Goal: Task Accomplishment & Management: Complete application form

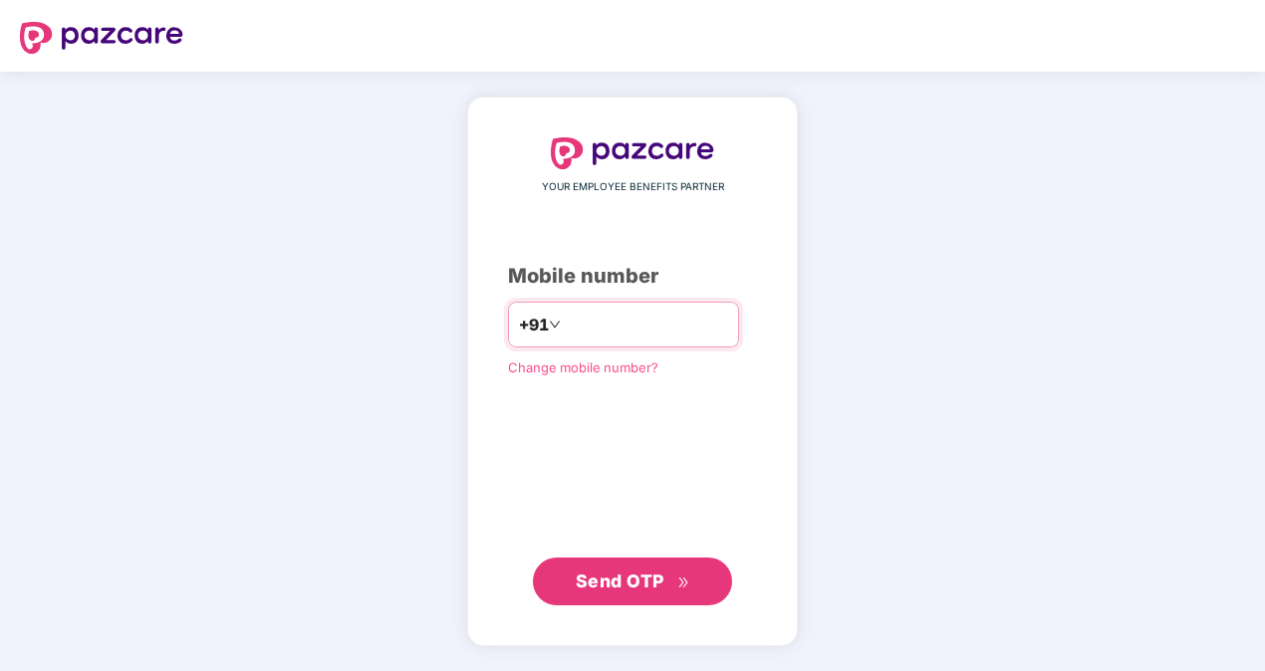
click at [585, 313] on input "number" at bounding box center [646, 325] width 163 height 32
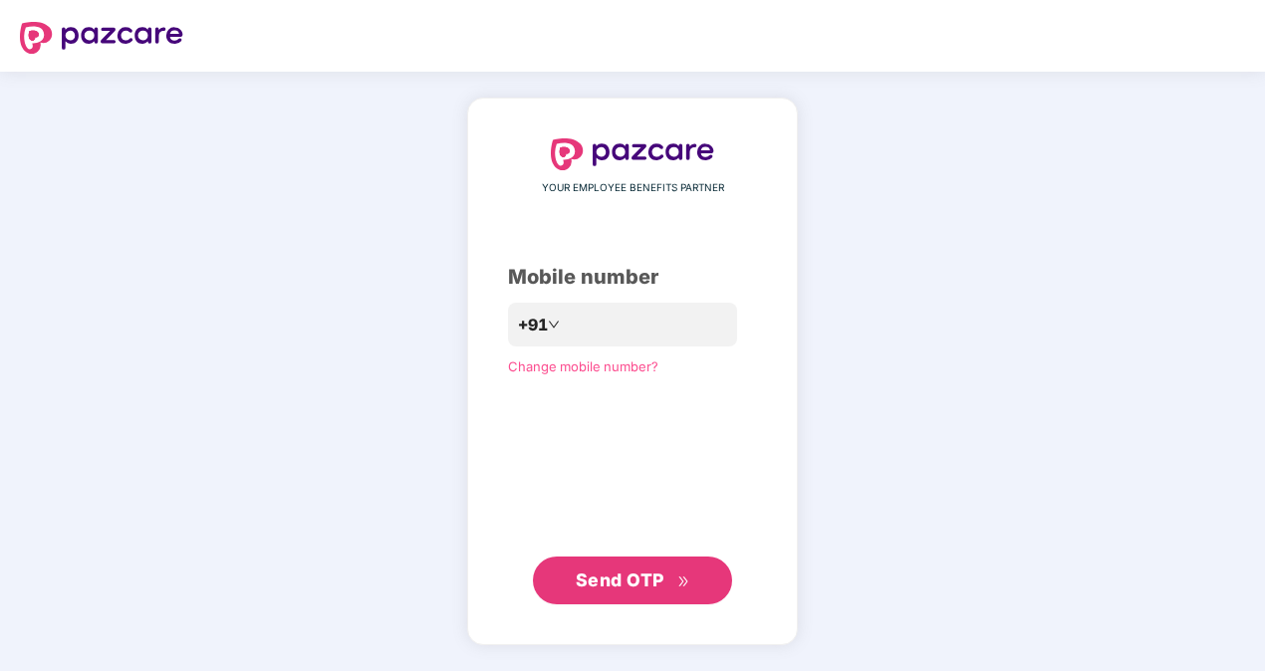
click at [639, 569] on span "Send OTP" at bounding box center [633, 581] width 115 height 28
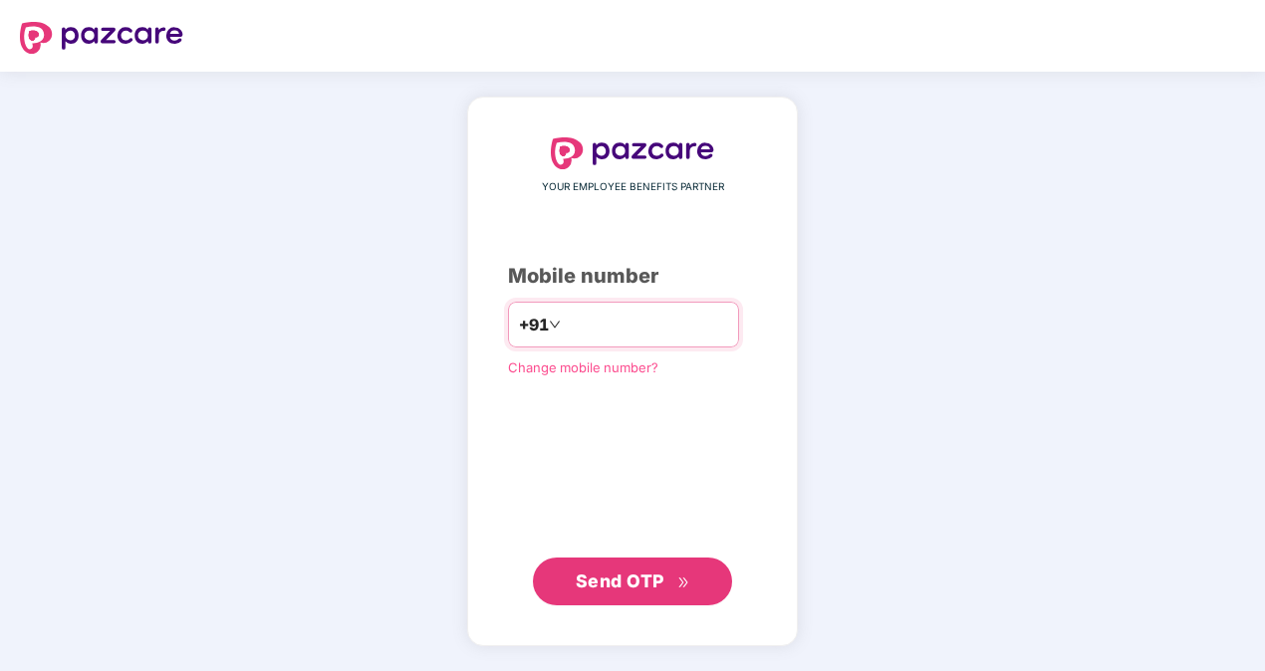
click at [565, 321] on input "**********" at bounding box center [646, 325] width 163 height 32
type input "**********"
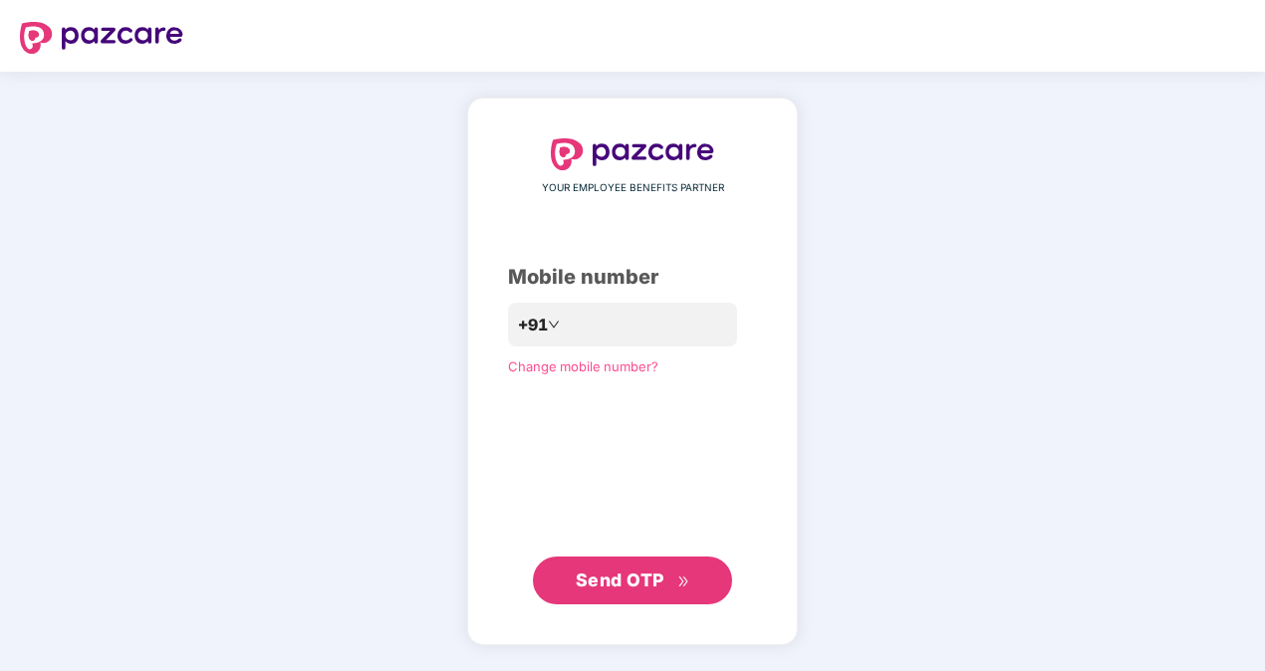
click at [632, 588] on span "Send OTP" at bounding box center [620, 580] width 89 height 21
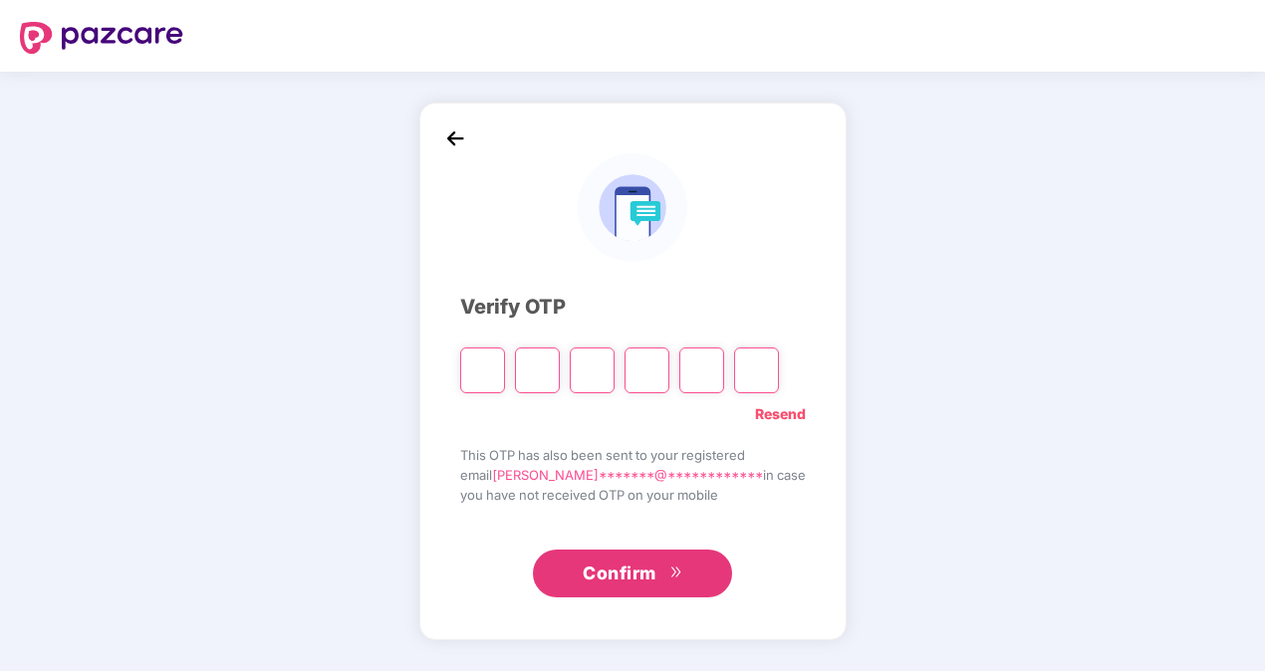
type input "*"
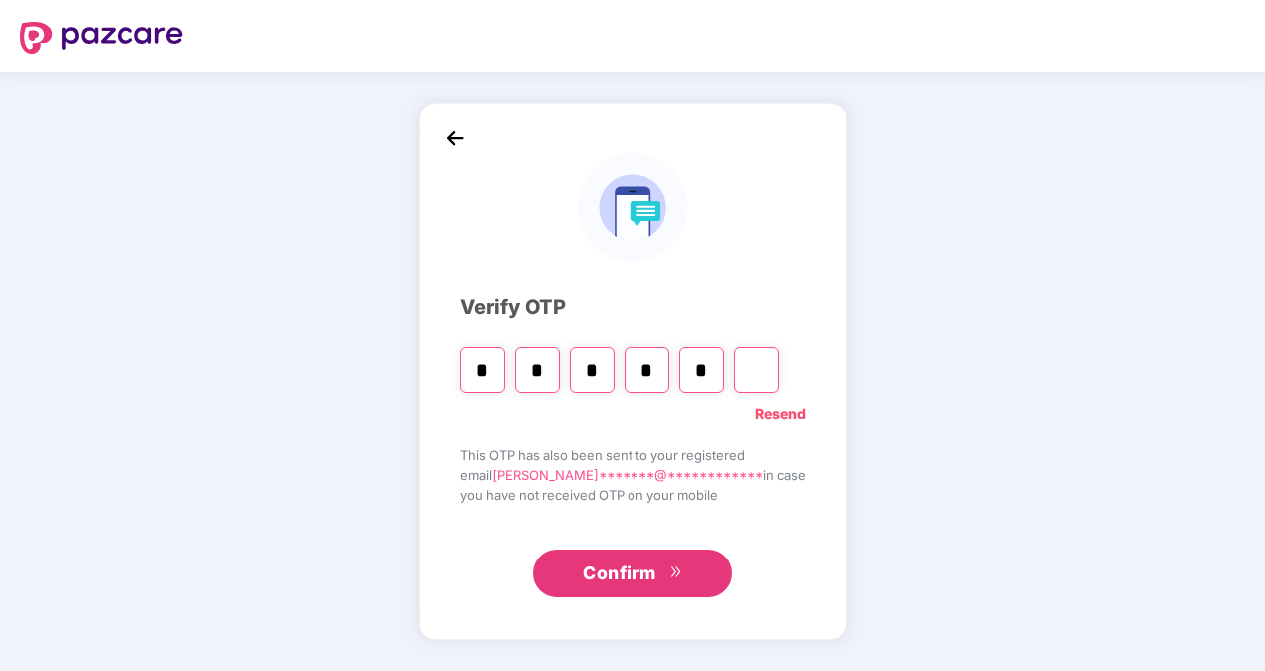
type input "*"
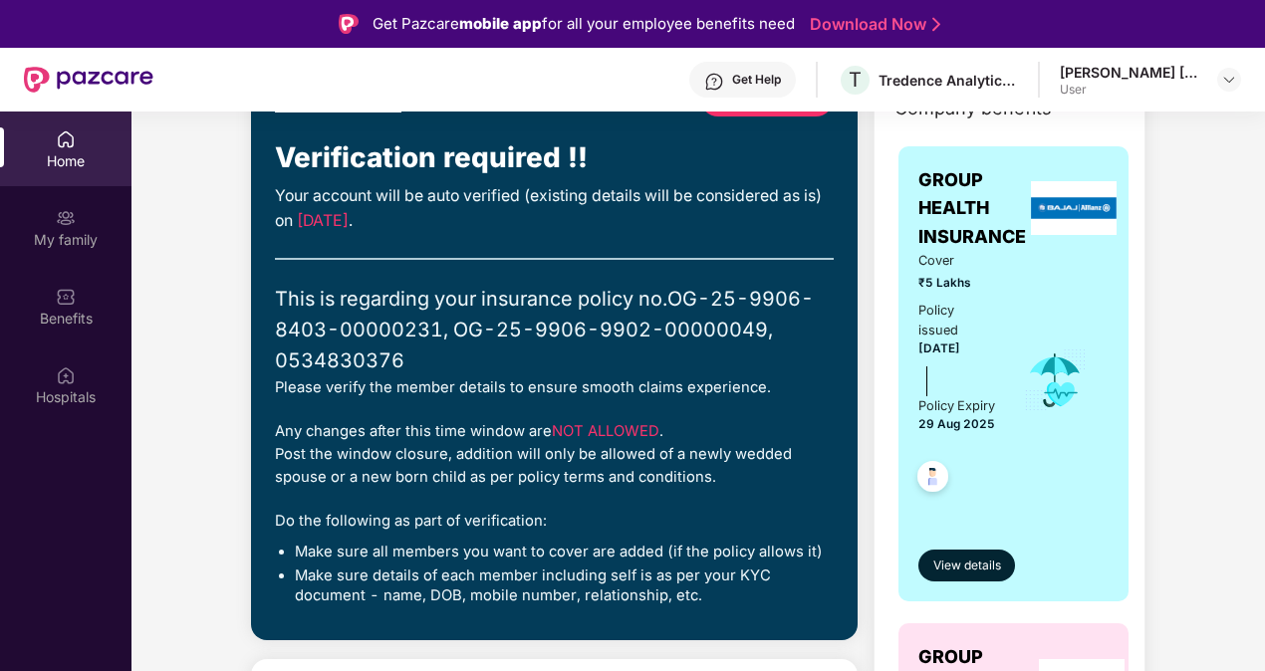
scroll to position [239, 0]
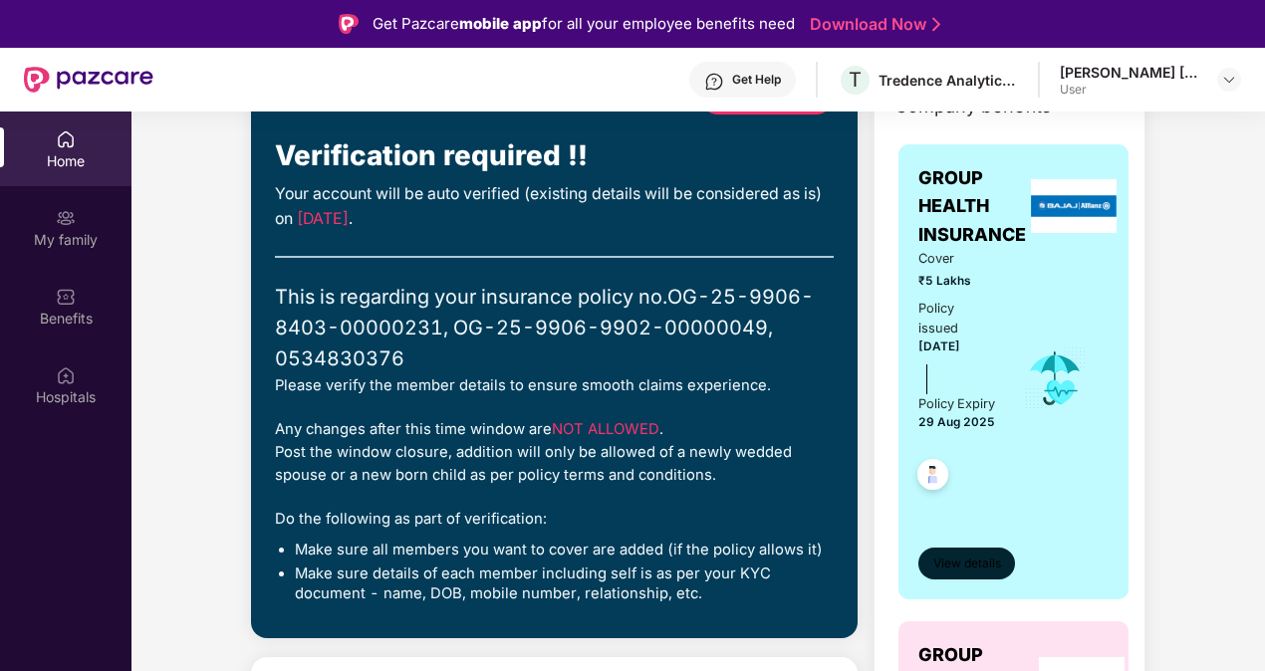
click at [963, 574] on span "View details" at bounding box center [967, 564] width 68 height 19
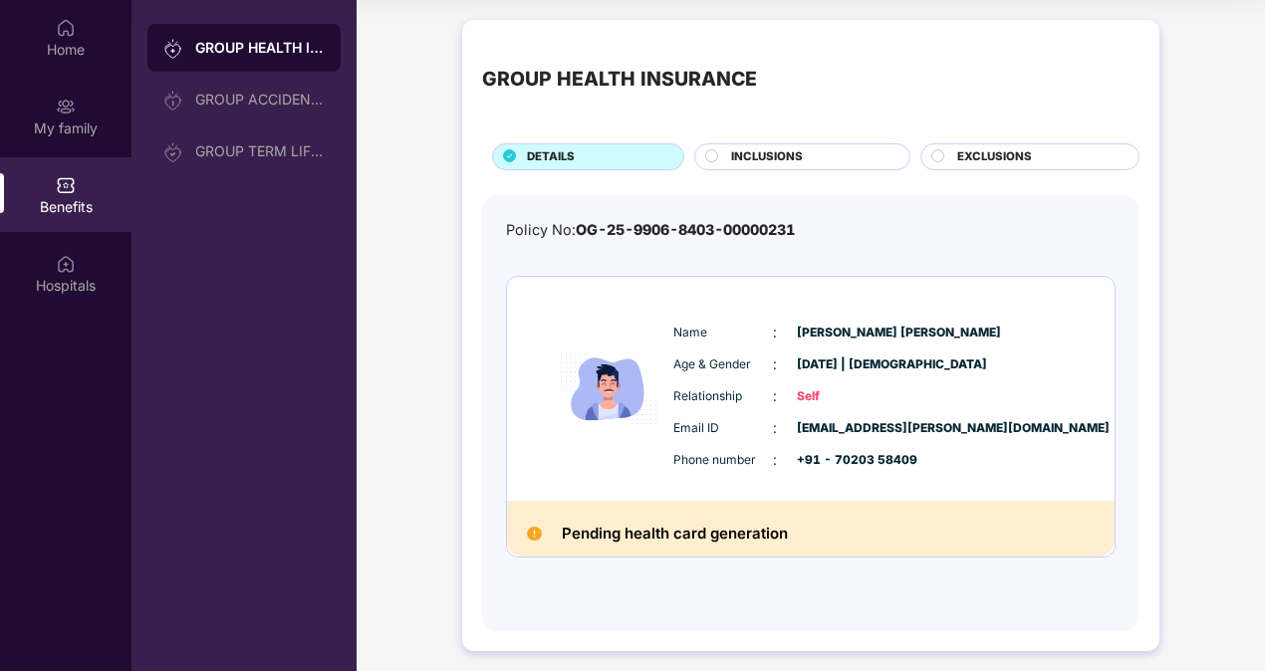
click at [773, 160] on span "INCLUSIONS" at bounding box center [767, 157] width 72 height 18
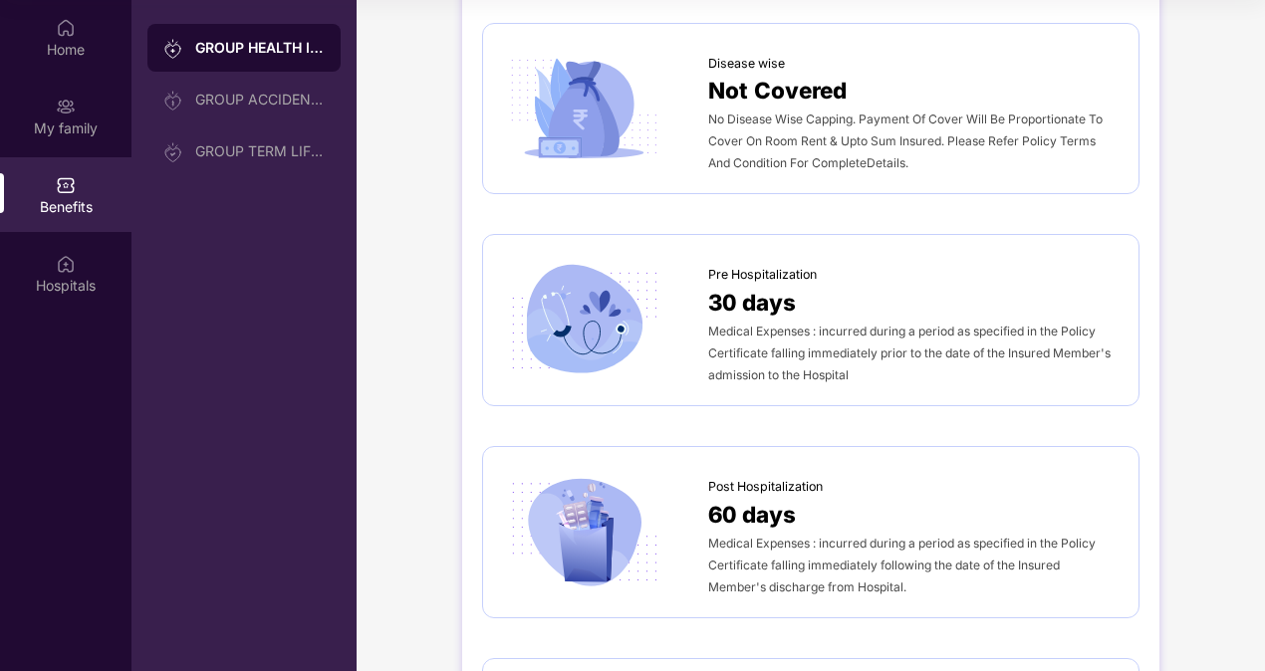
scroll to position [813, 0]
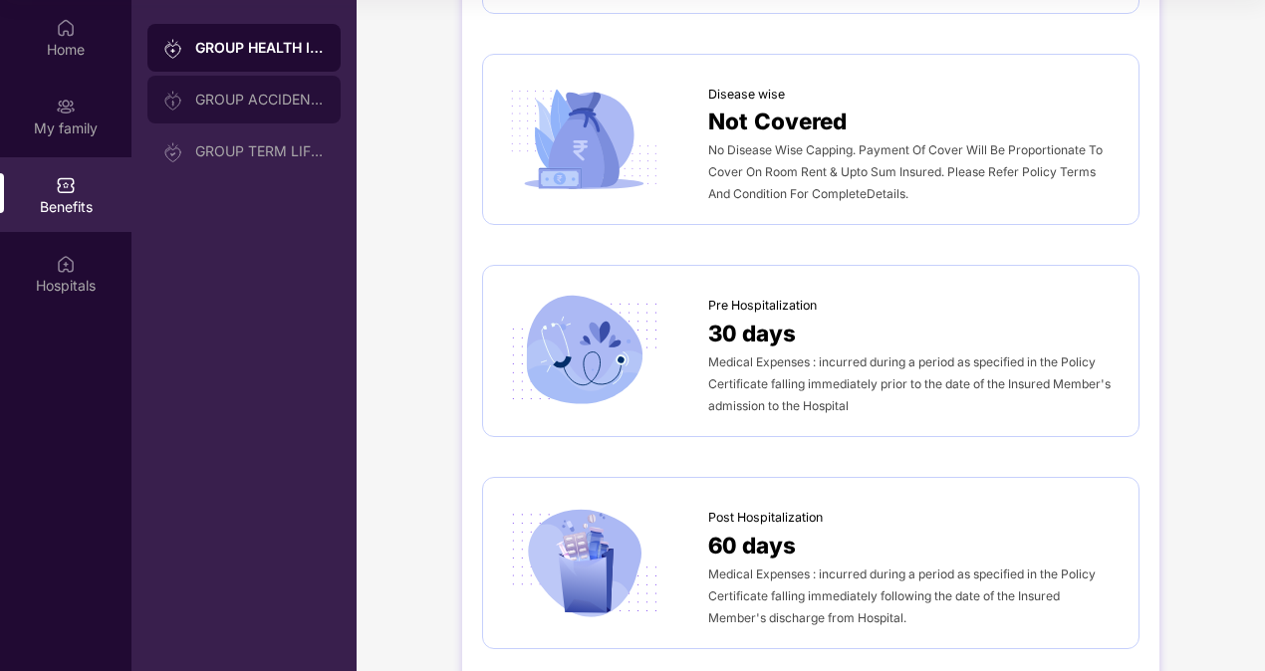
click at [271, 94] on div "GROUP ACCIDENTAL INSURANCE" at bounding box center [259, 100] width 129 height 16
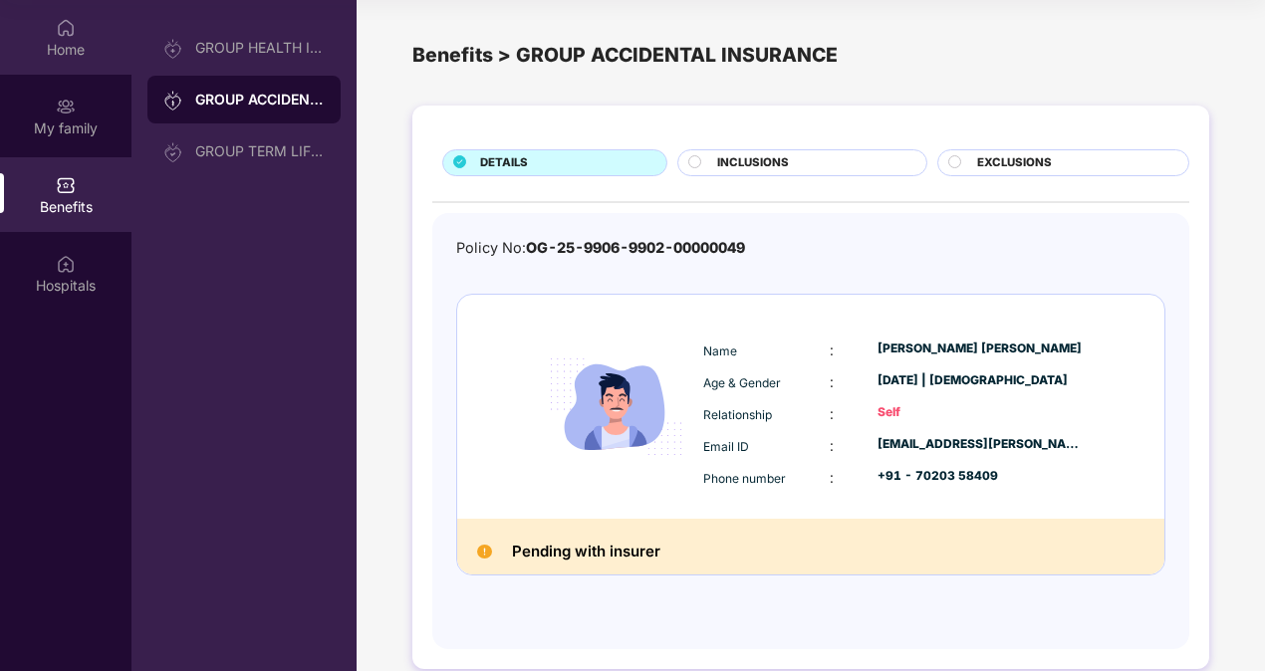
click at [72, 44] on div "Home" at bounding box center [65, 50] width 131 height 20
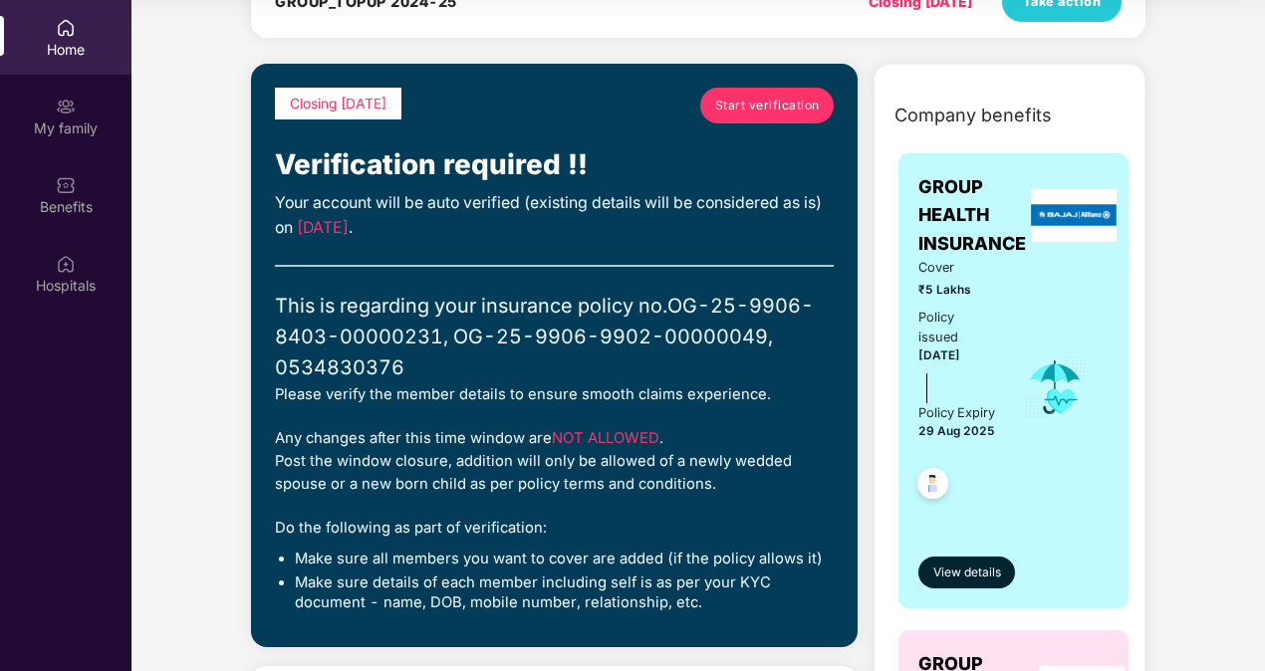
scroll to position [123, 0]
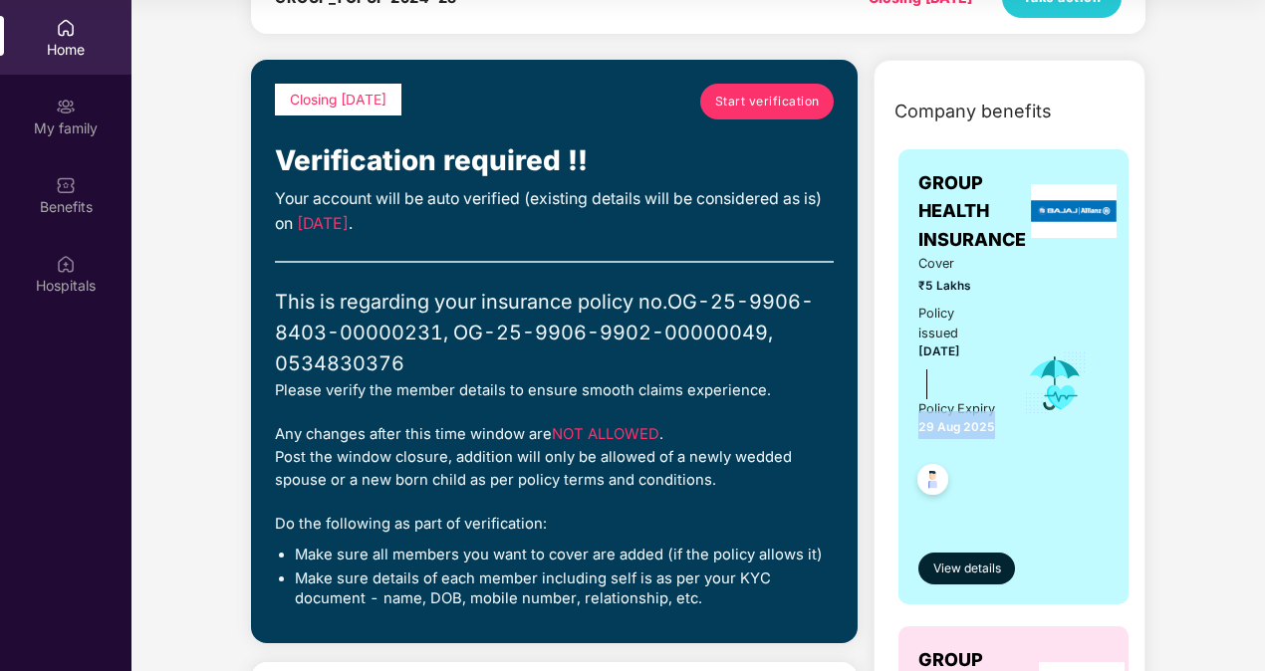
drag, startPoint x: 916, startPoint y: 454, endPoint x: 999, endPoint y: 443, distance: 83.4
click at [999, 443] on div "Cover ₹5 Lakhs Policy issued 30 Aug 2024 Policy Expiry 29 Aug 2025" at bounding box center [1013, 384] width 190 height 260
drag, startPoint x: 999, startPoint y: 443, endPoint x: 1042, endPoint y: 491, distance: 64.2
click at [1042, 491] on div "Cover ₹5 Lakhs Policy issued 30 Aug 2024 Policy Expiry 29 Aug 2025" at bounding box center [1013, 384] width 190 height 260
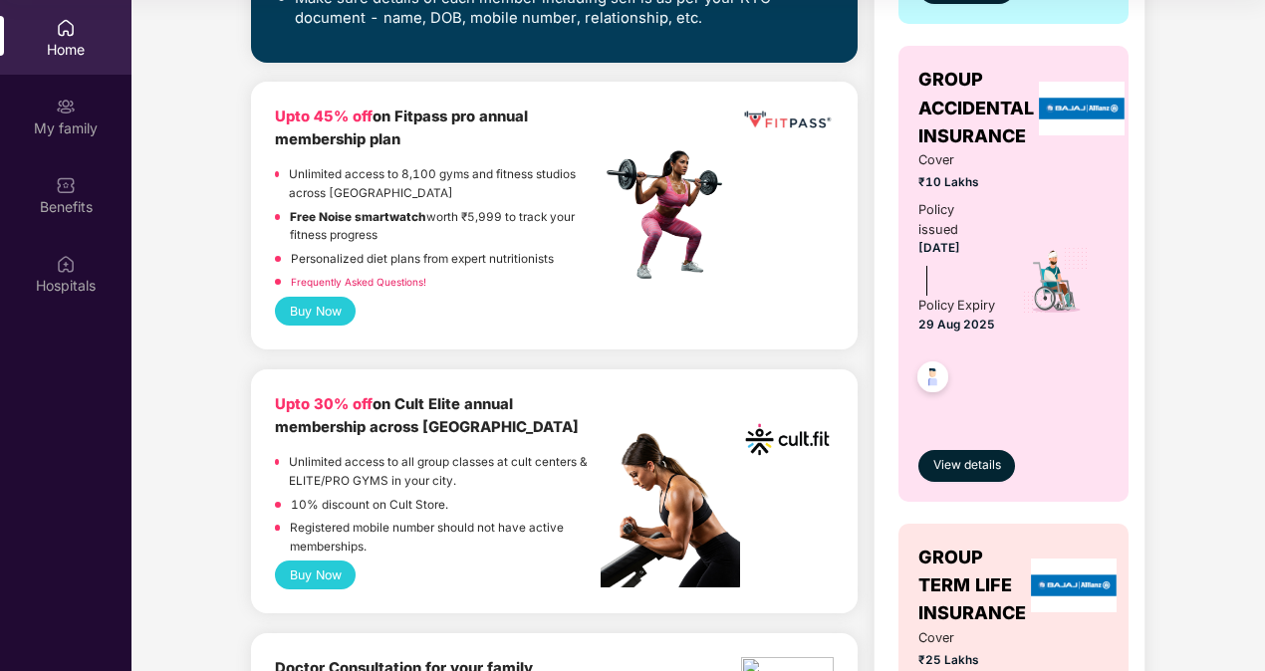
scroll to position [679, 0]
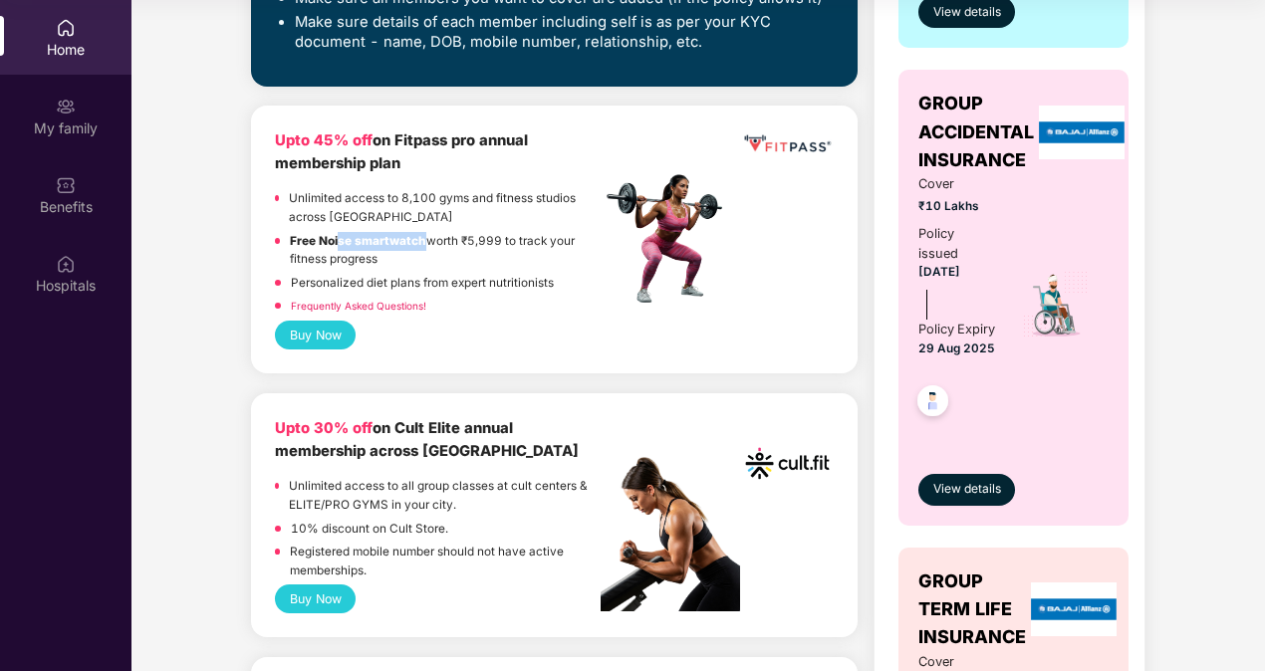
drag, startPoint x: 422, startPoint y: 237, endPoint x: 339, endPoint y: 245, distance: 84.0
click at [339, 245] on strong "Free Noise smartwatch" at bounding box center [358, 241] width 136 height 14
drag, startPoint x: 339, startPoint y: 245, endPoint x: 492, endPoint y: 275, distance: 156.3
click at [492, 275] on p "Personalized diet plans from expert nutritionists" at bounding box center [422, 283] width 263 height 19
click at [370, 301] on link "Frequently Asked Questions!" at bounding box center [358, 306] width 135 height 12
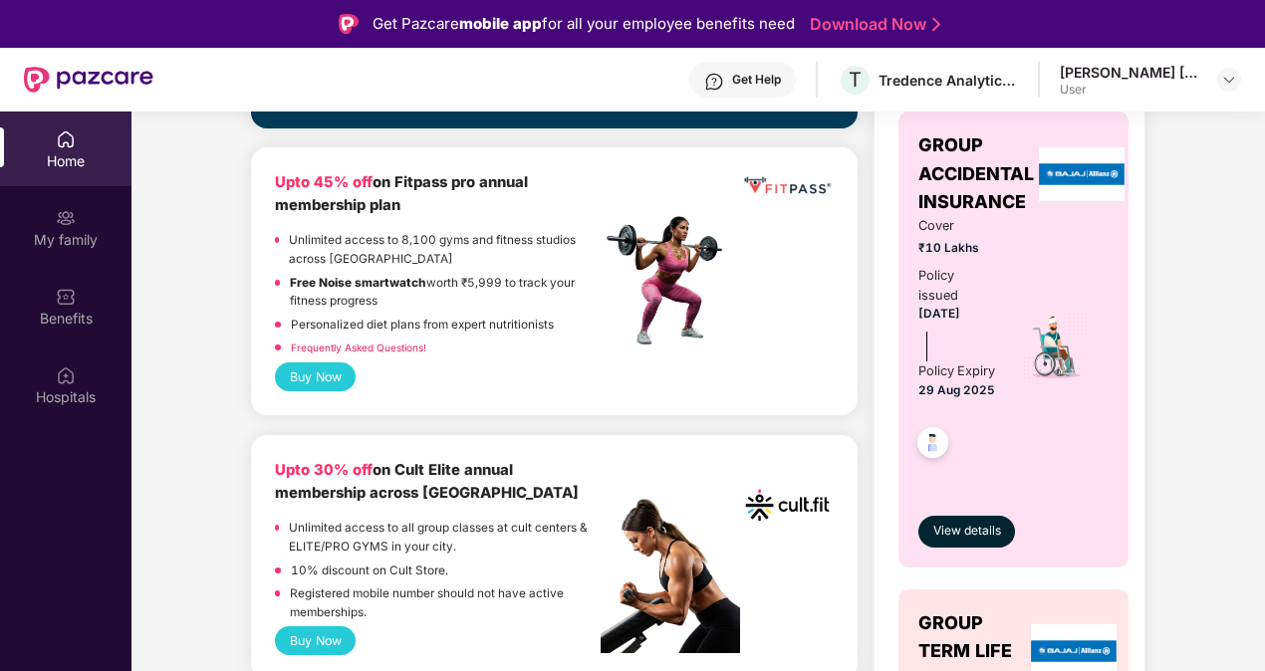
scroll to position [752, 0]
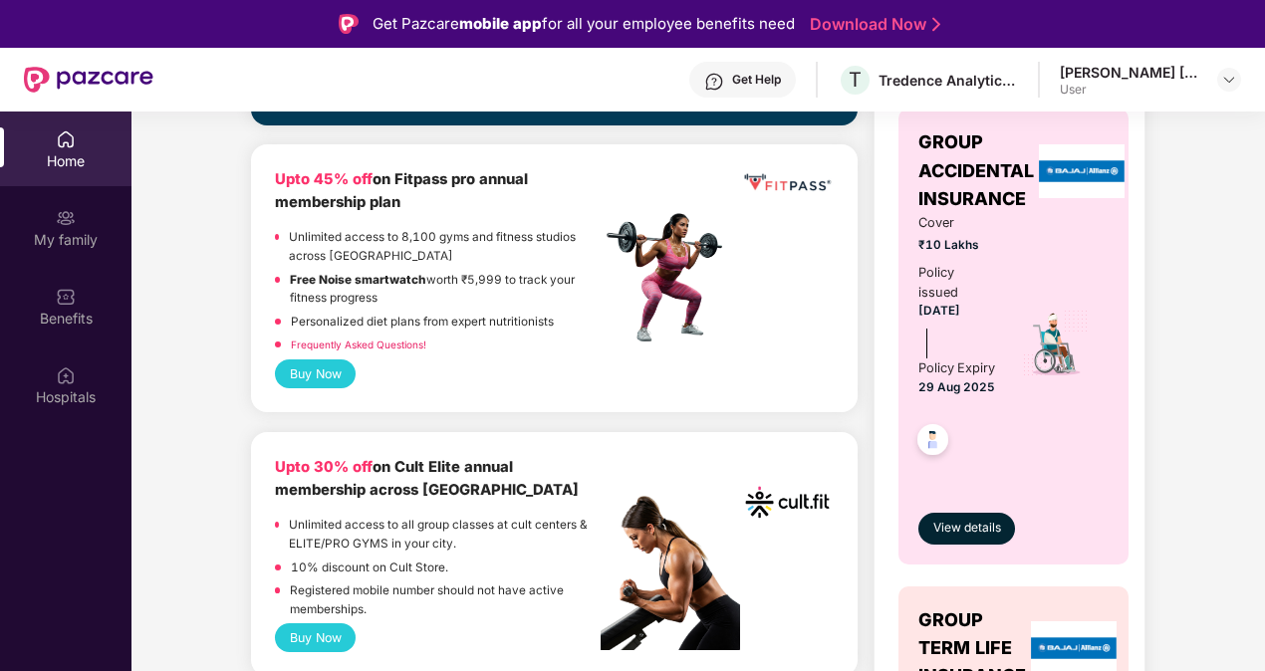
click at [321, 377] on button "Buy Now" at bounding box center [315, 374] width 81 height 29
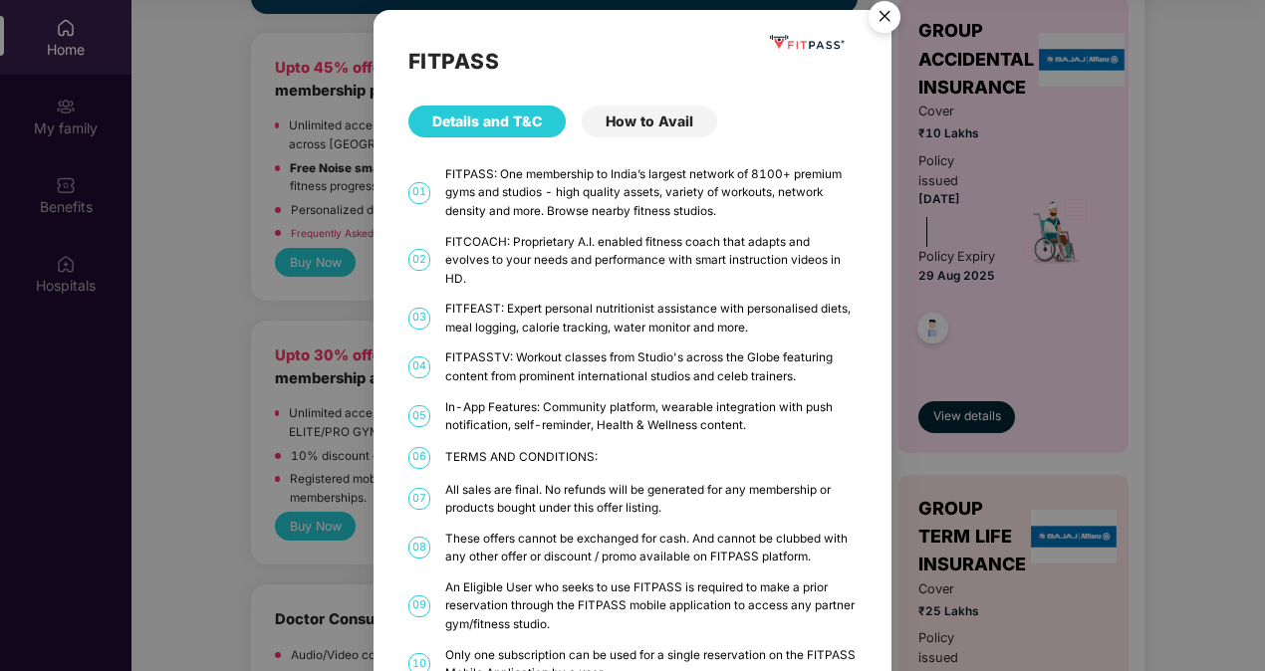
scroll to position [0, 0]
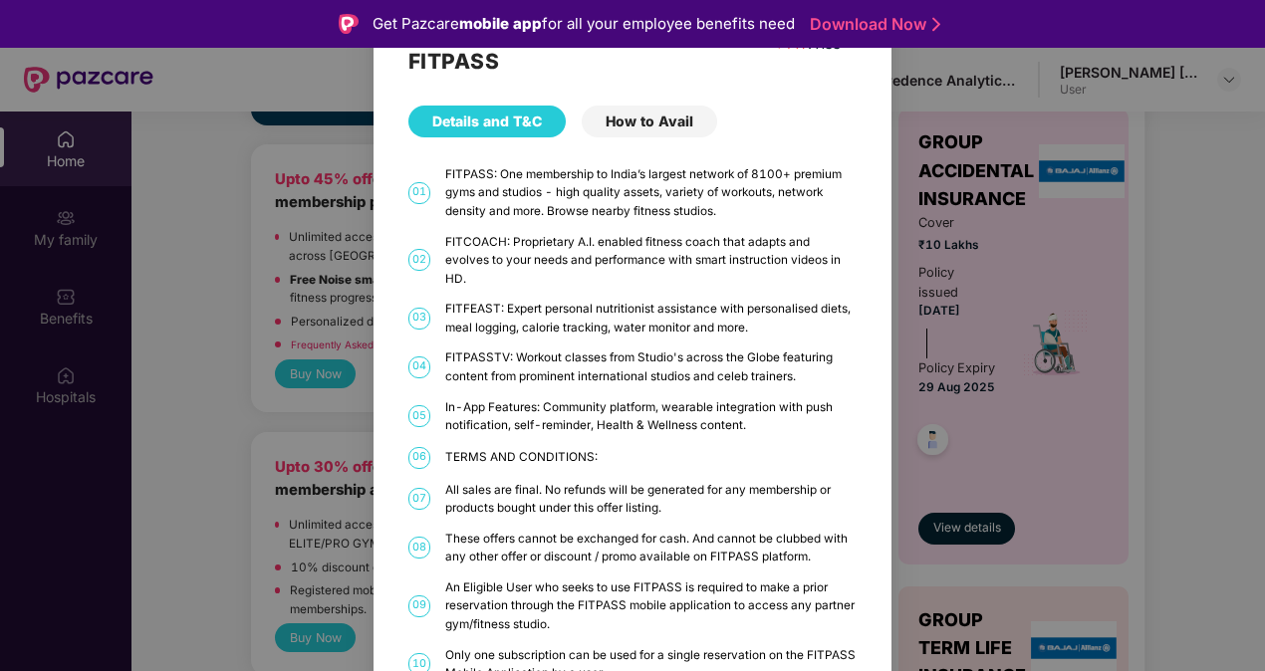
click at [635, 127] on div "How to Avail" at bounding box center [649, 122] width 135 height 32
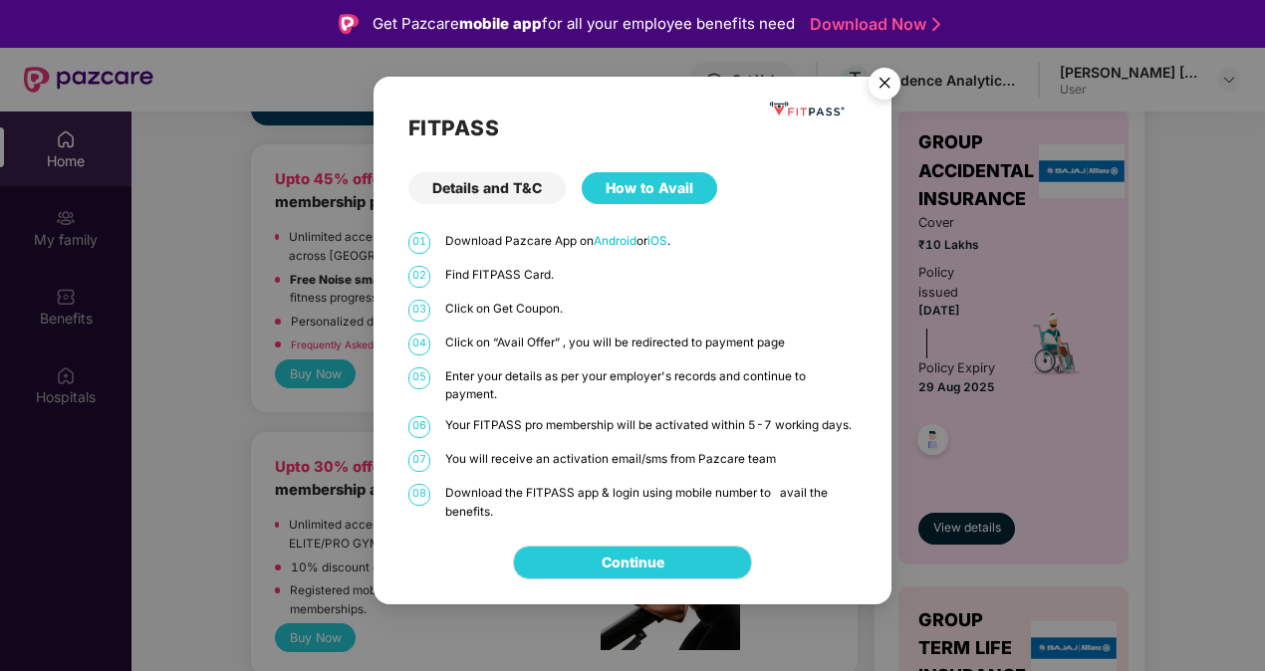
scroll to position [20, 0]
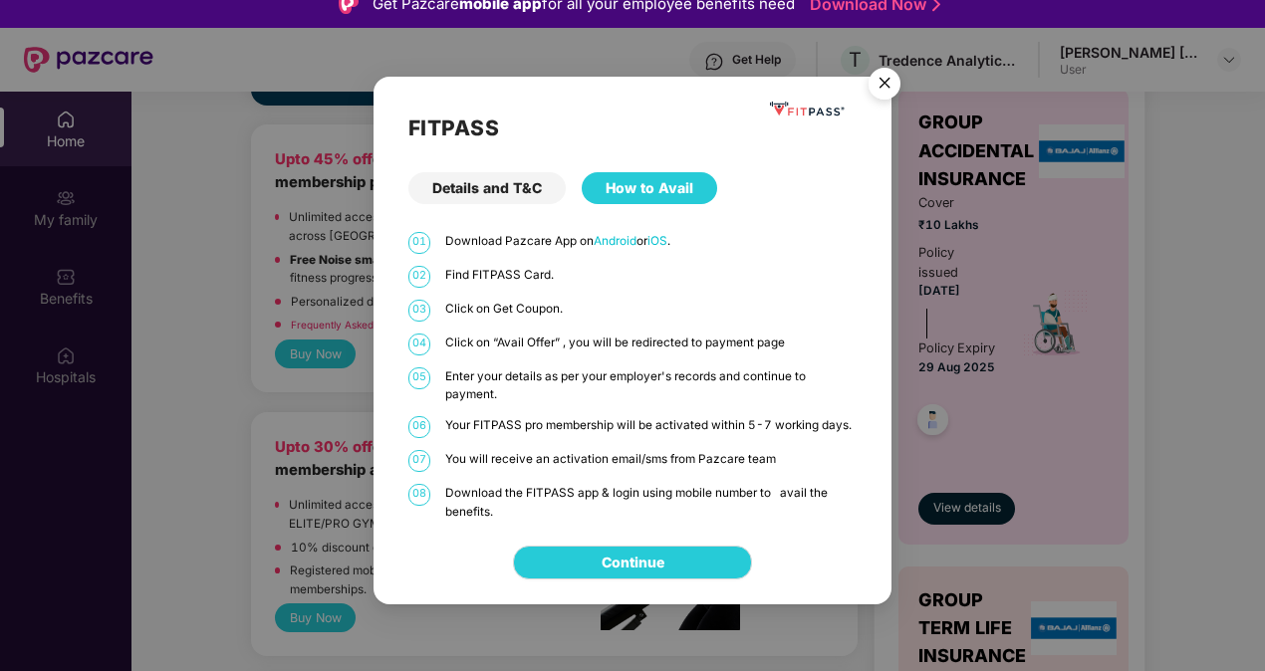
click at [491, 191] on div "Details and T&C" at bounding box center [486, 188] width 157 height 32
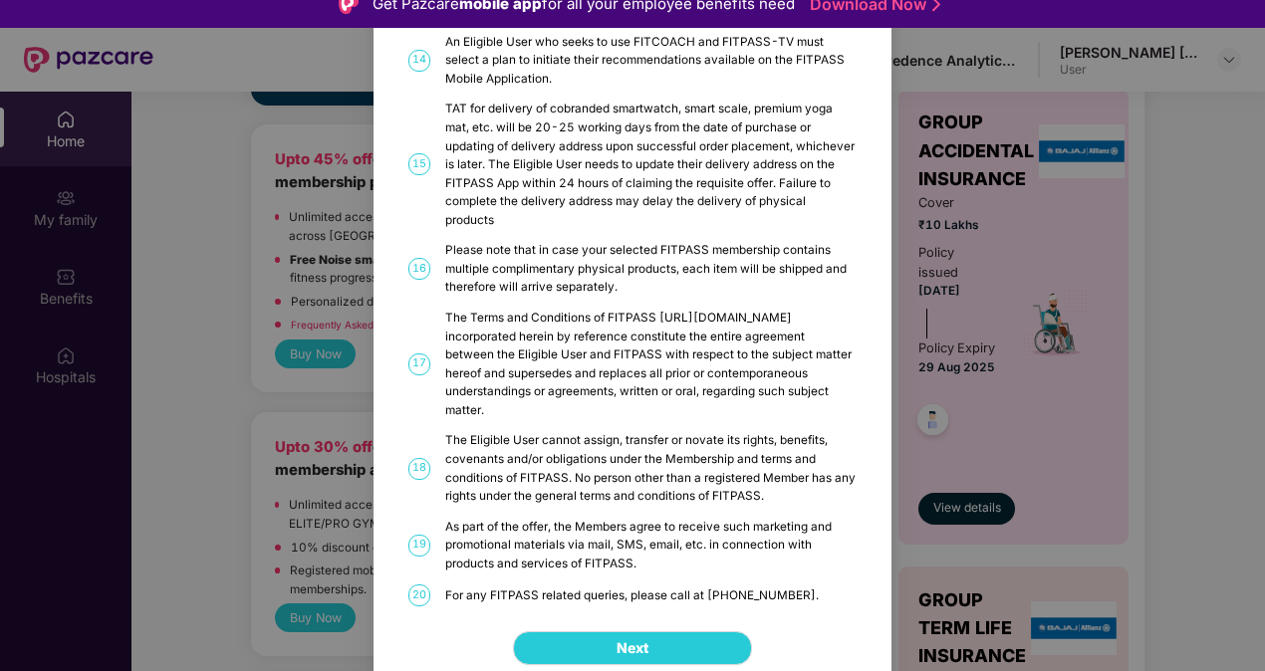
scroll to position [112, 0]
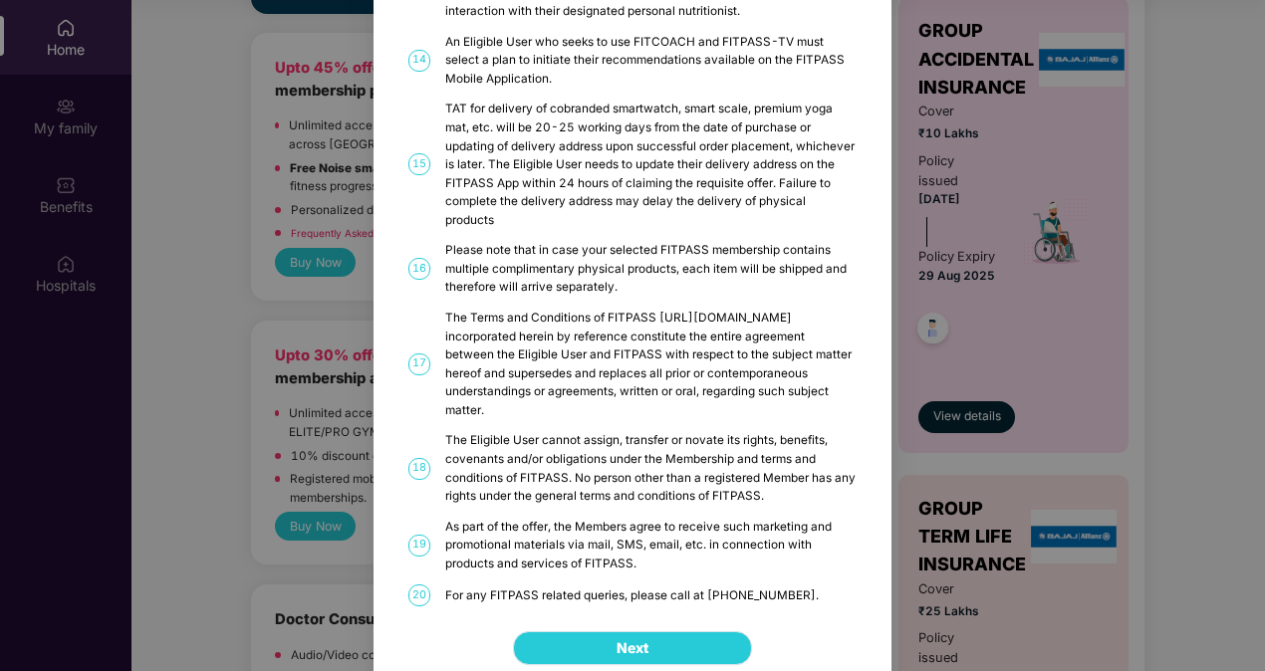
click at [621, 637] on span "Next" at bounding box center [633, 648] width 32 height 22
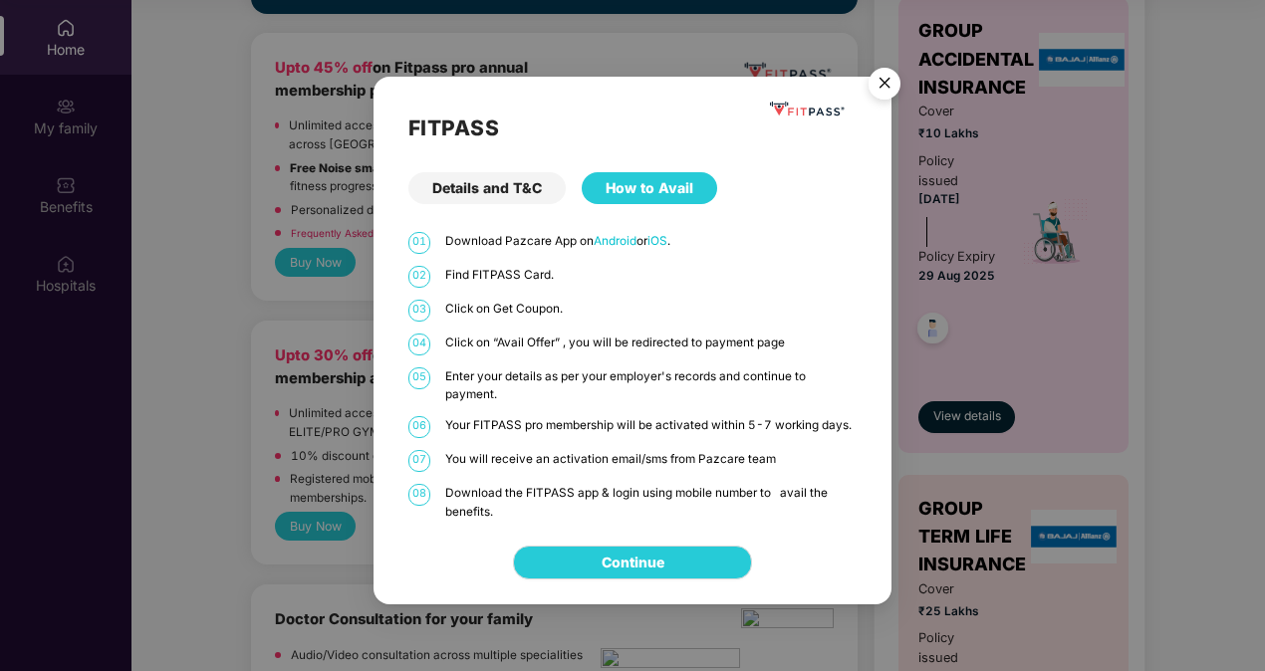
scroll to position [0, 0]
click at [616, 560] on link "Continue" at bounding box center [633, 563] width 63 height 22
click at [894, 82] on img "Close" at bounding box center [885, 87] width 56 height 56
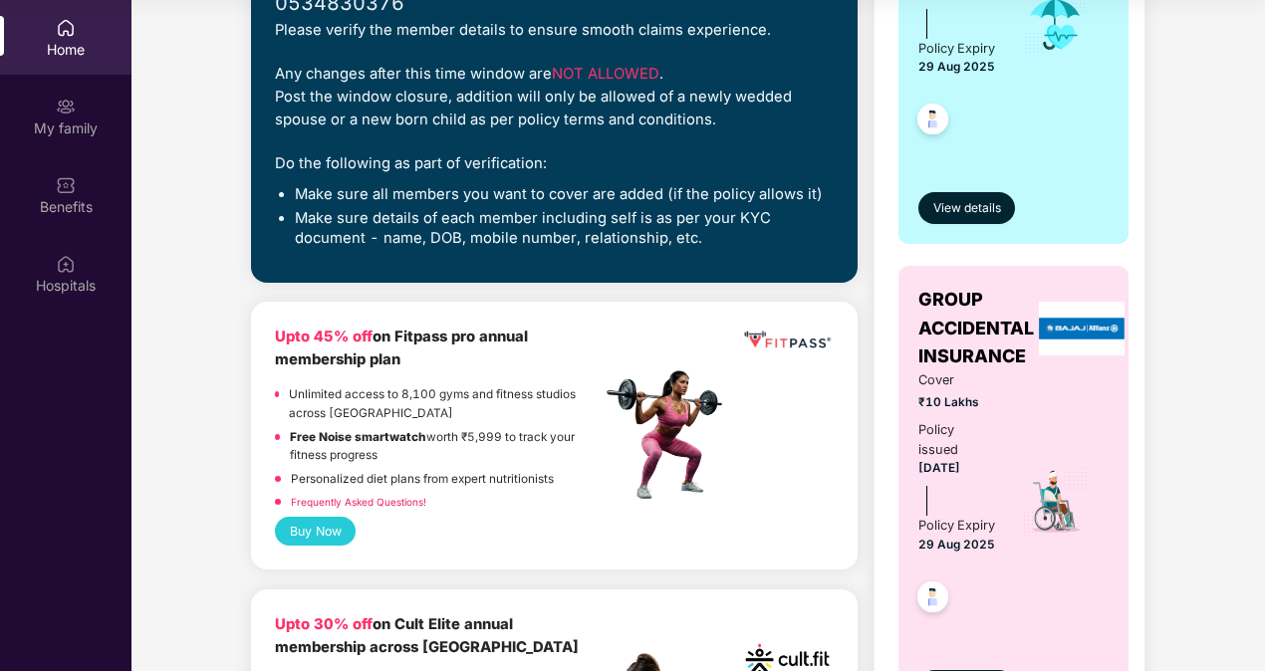
scroll to position [474, 0]
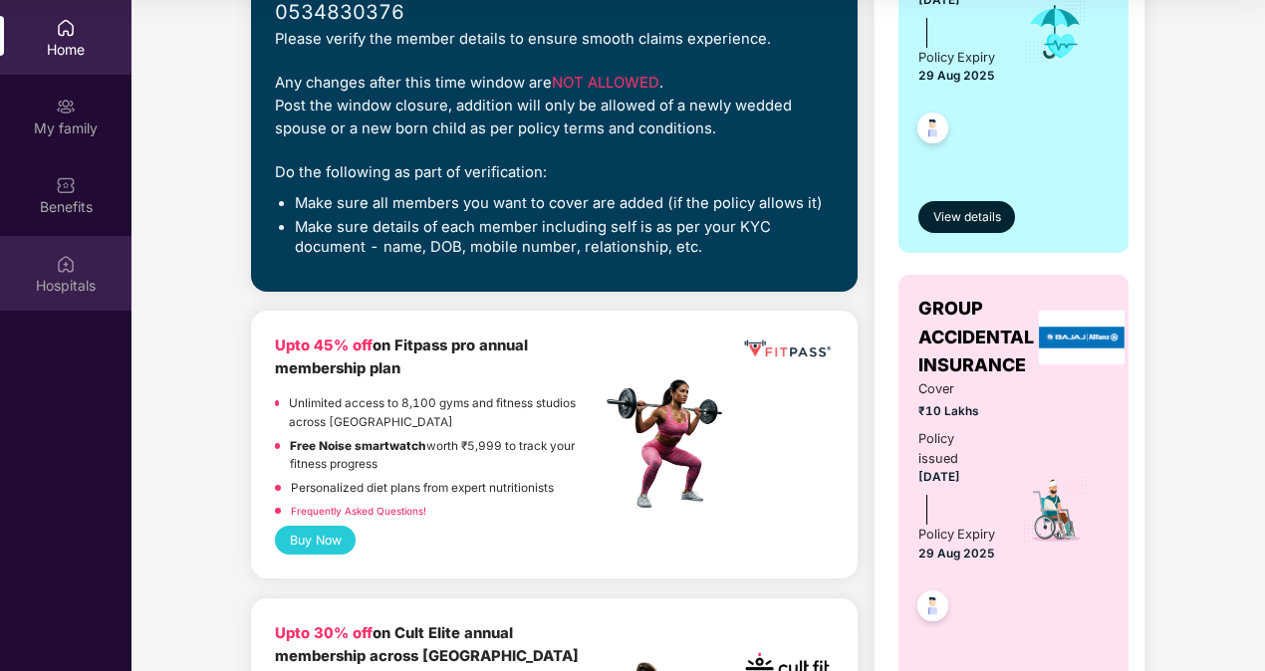
click at [74, 265] on img at bounding box center [66, 264] width 20 height 20
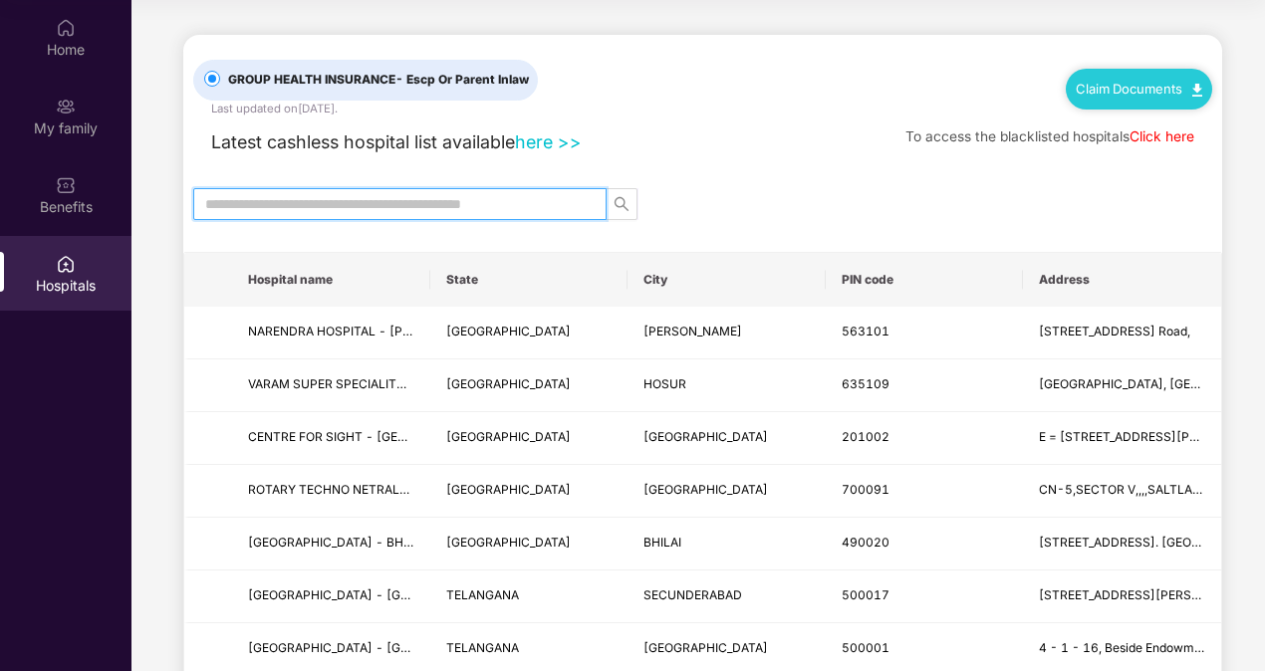
click at [419, 204] on input "text" at bounding box center [392, 204] width 374 height 22
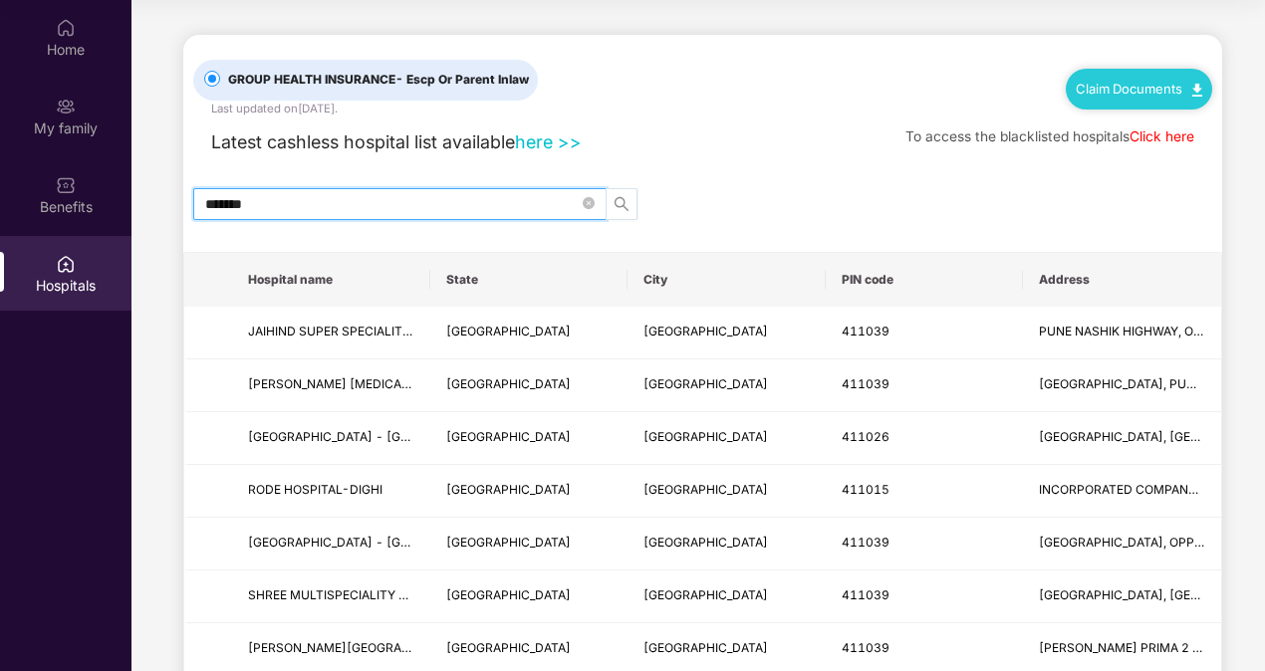
click at [631, 196] on span "search" at bounding box center [622, 204] width 30 height 16
click at [625, 209] on icon "search" at bounding box center [622, 204] width 16 height 16
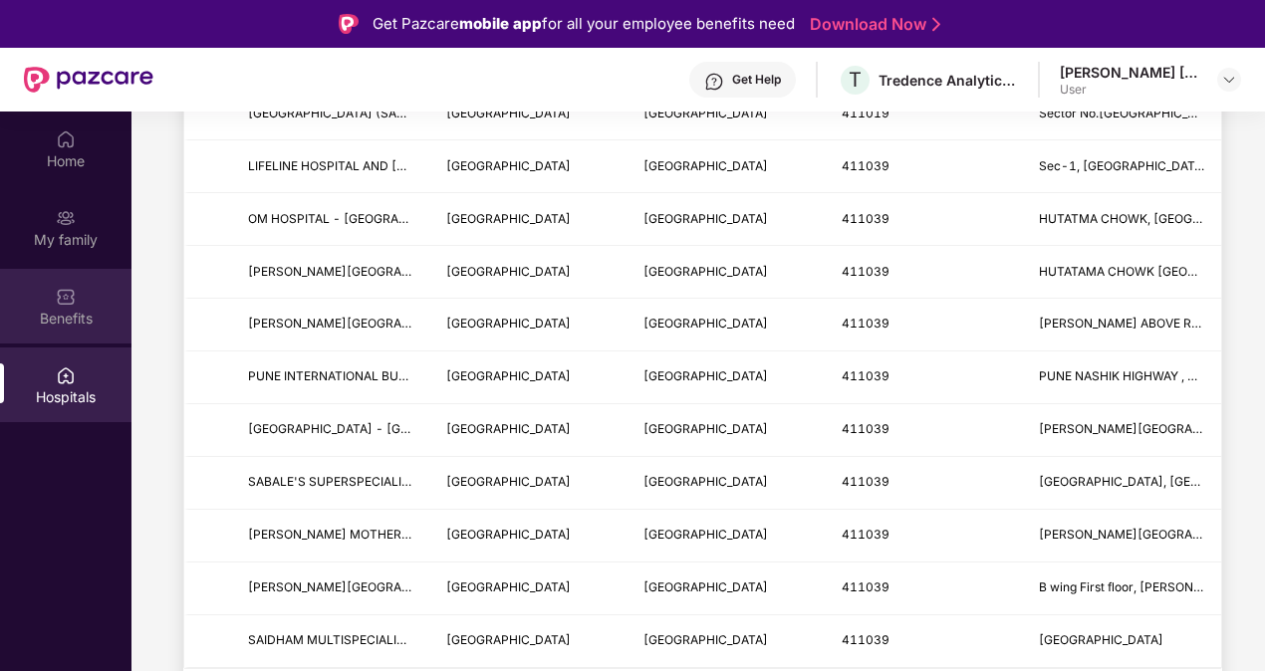
type input "*******"
click at [90, 317] on div "Benefits" at bounding box center [65, 319] width 131 height 20
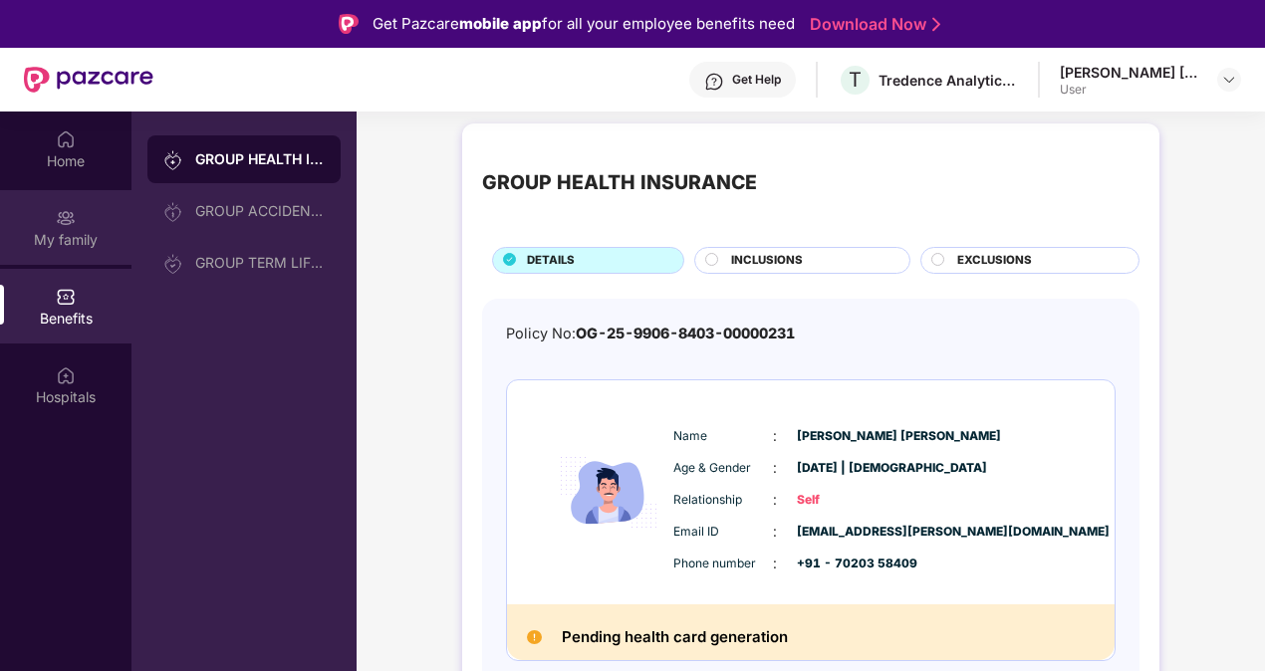
click at [51, 224] on div "My family" at bounding box center [65, 227] width 131 height 75
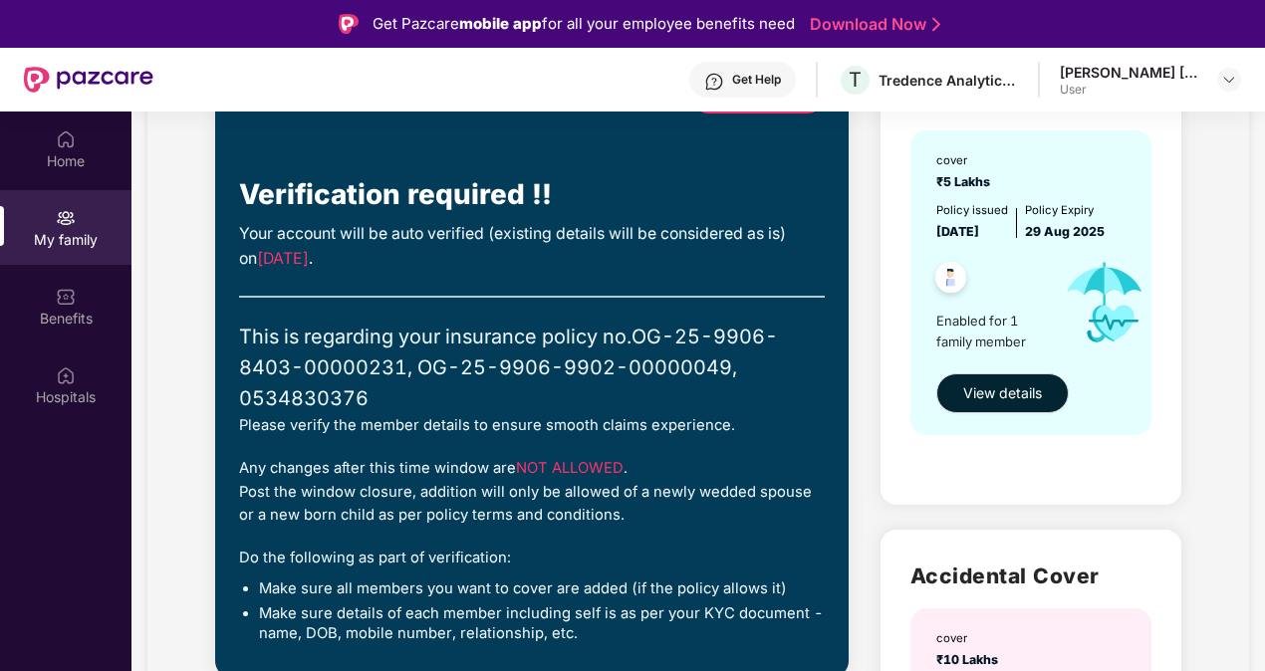
scroll to position [206, 0]
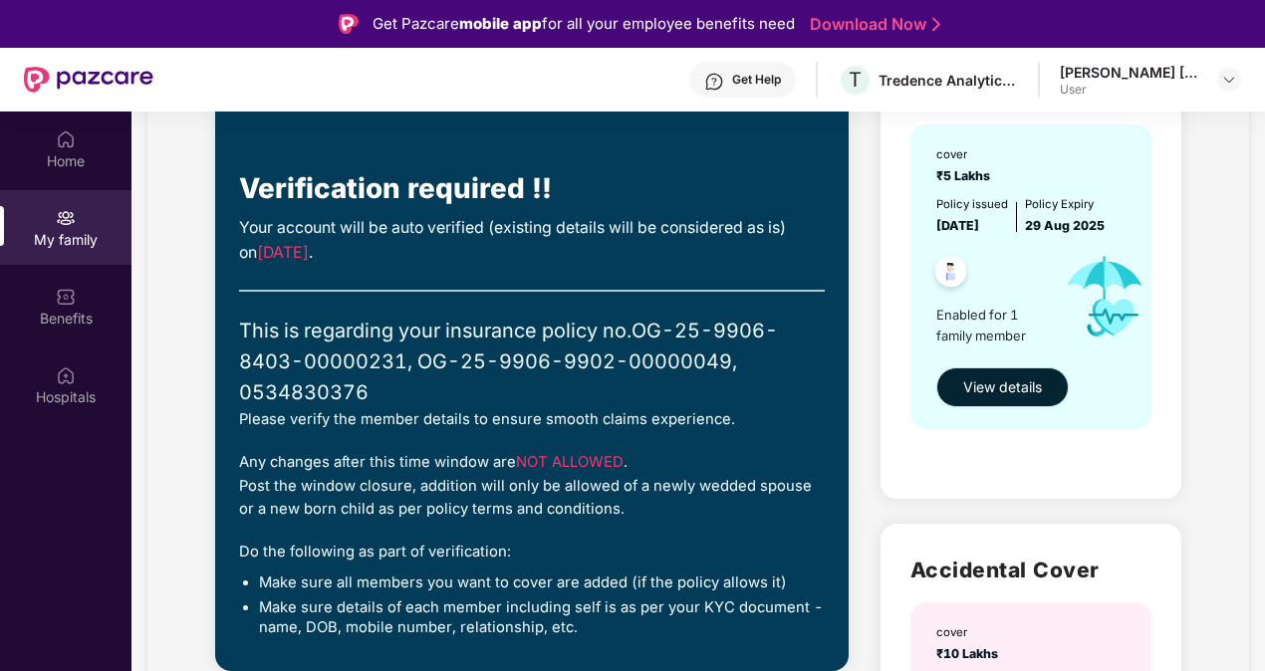
click at [1020, 375] on button "View details" at bounding box center [1002, 388] width 132 height 40
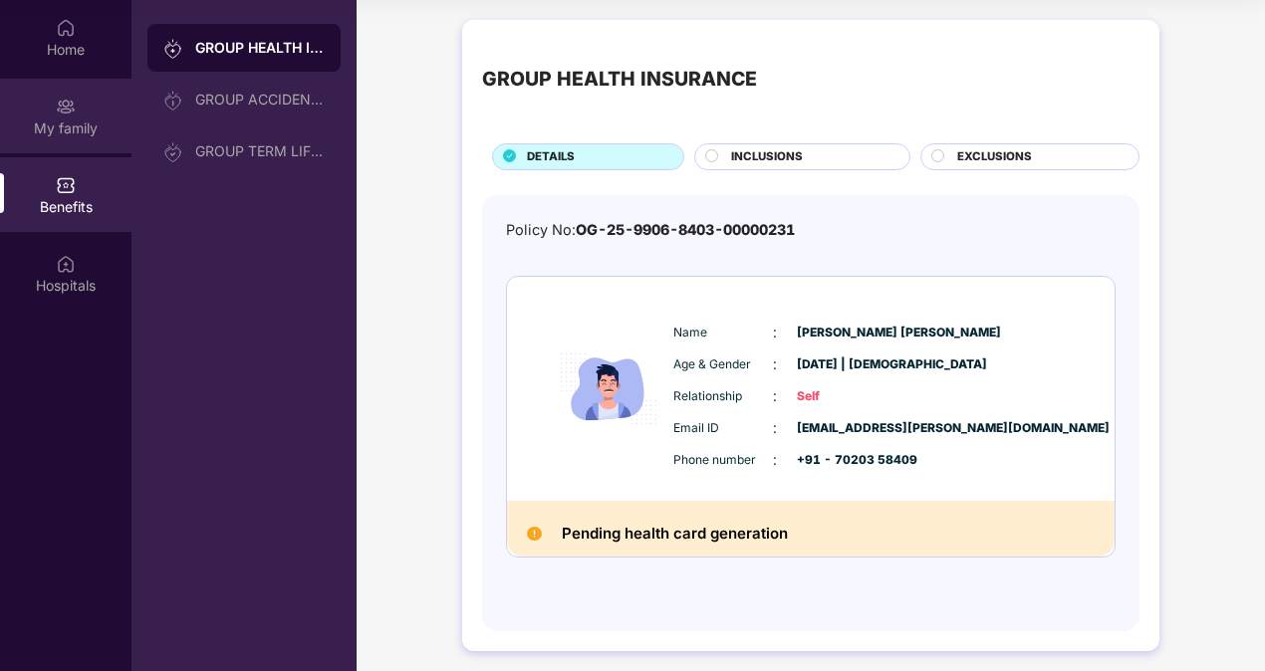
click at [66, 116] on img at bounding box center [66, 107] width 20 height 20
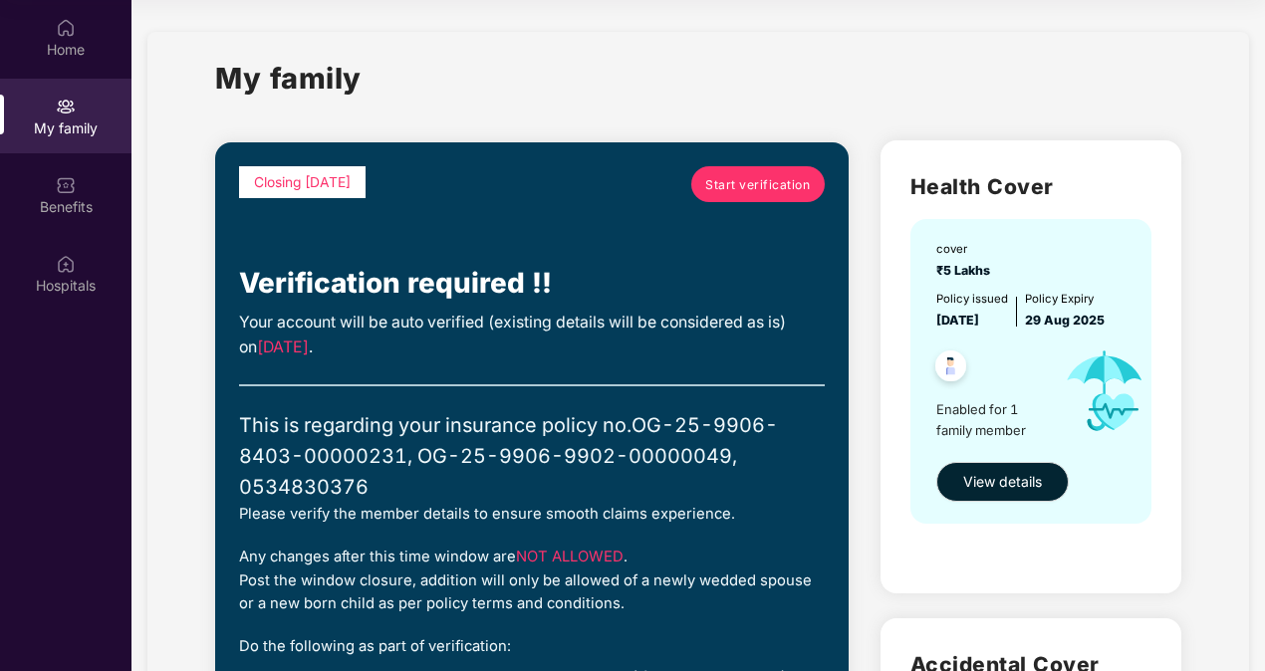
click at [777, 177] on span "Start verification" at bounding box center [757, 184] width 105 height 19
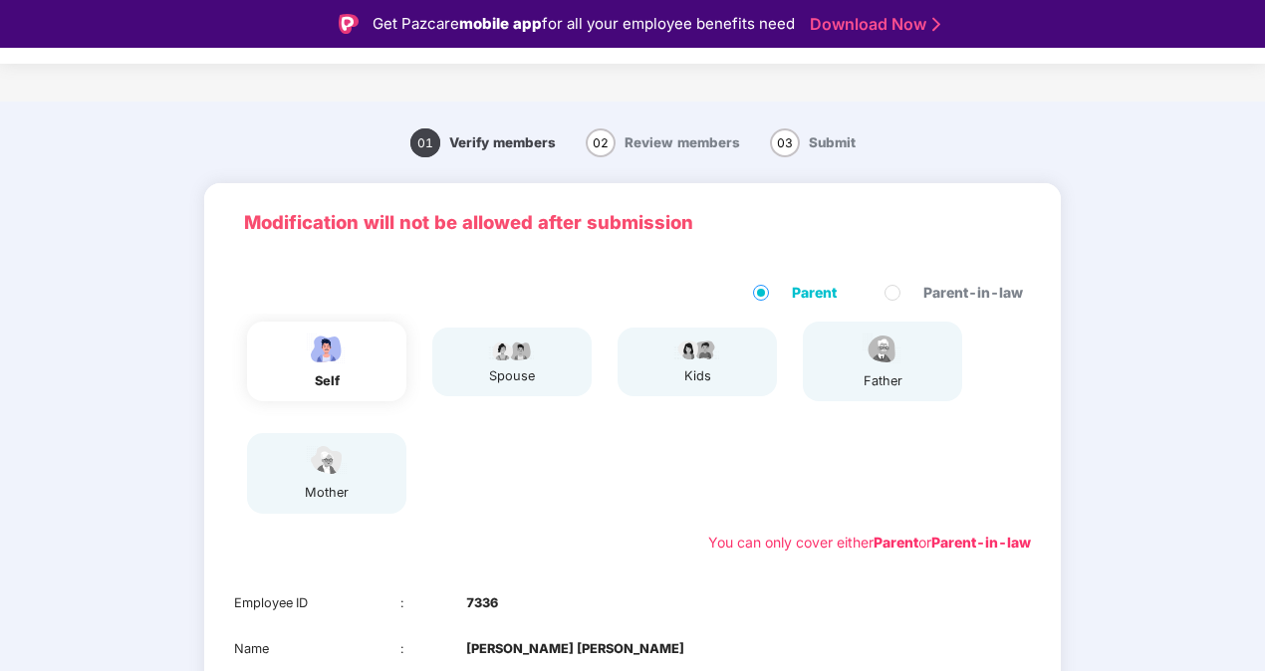
scroll to position [279, 0]
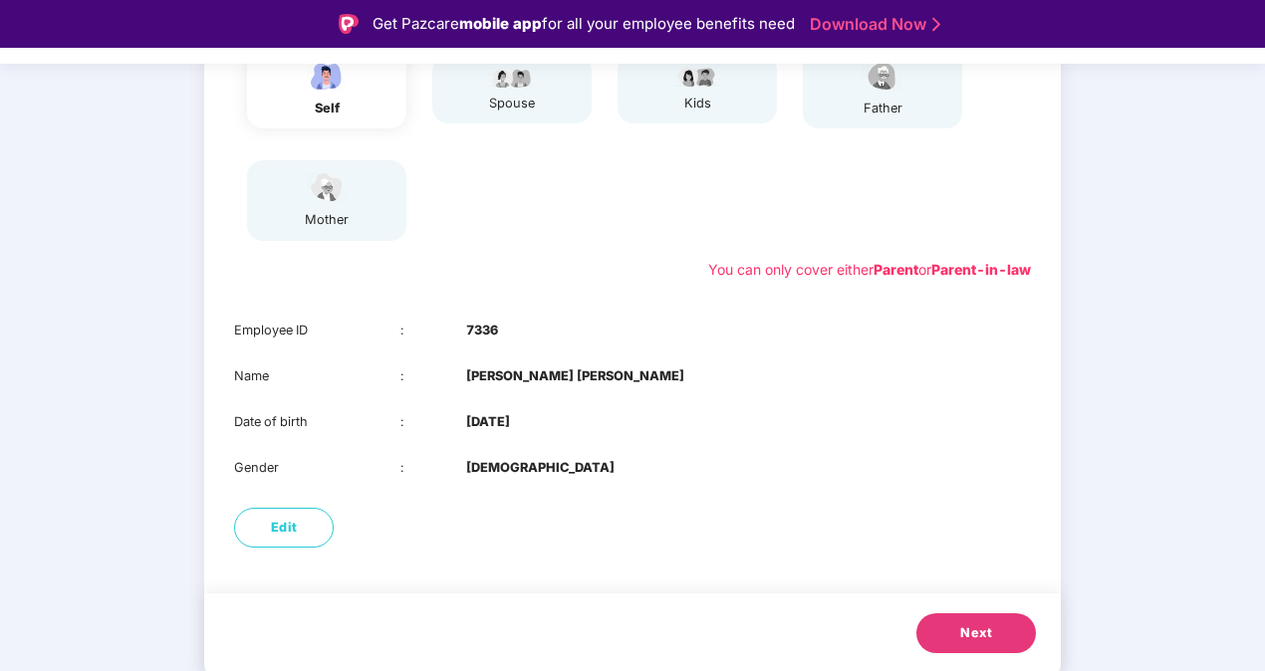
click at [997, 629] on button "Next" at bounding box center [976, 634] width 120 height 40
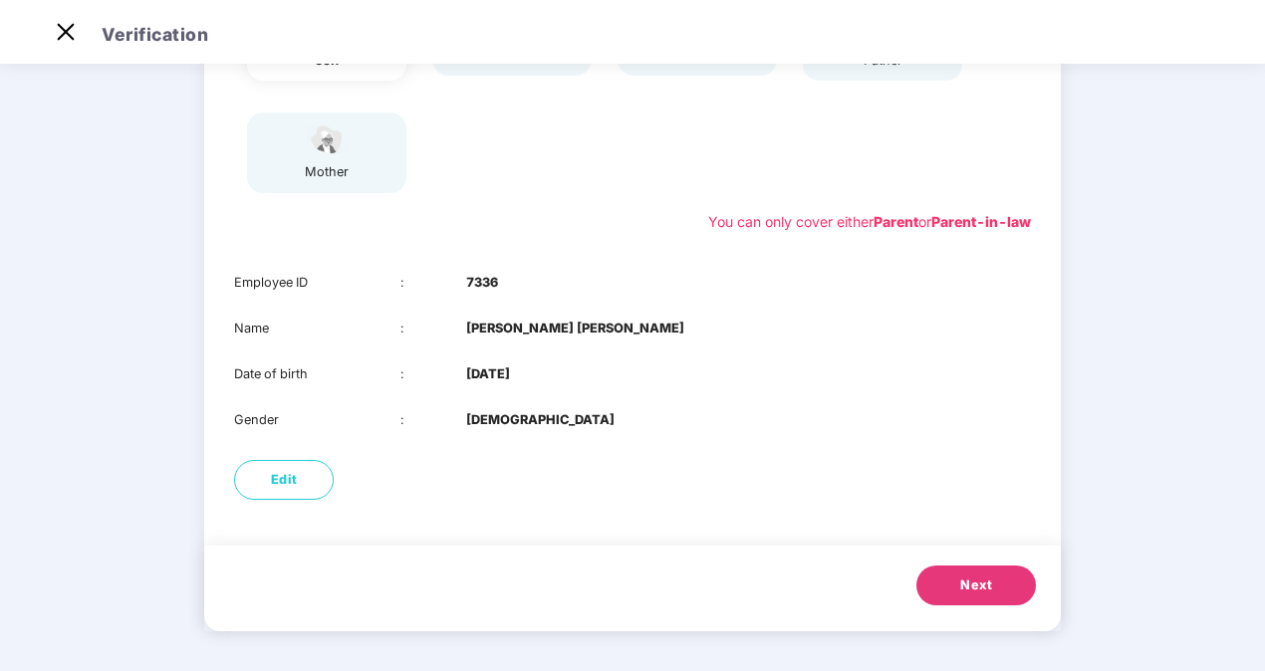
scroll to position [122, 0]
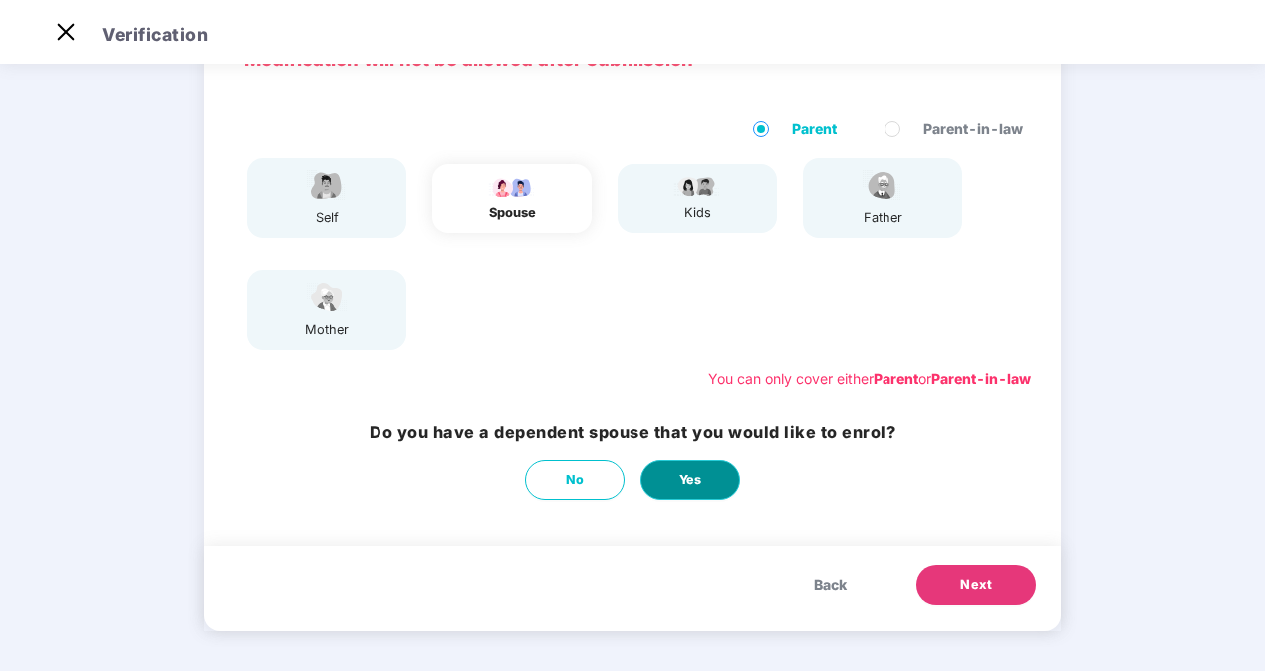
click at [699, 476] on span "Yes" at bounding box center [690, 480] width 23 height 20
select select "******"
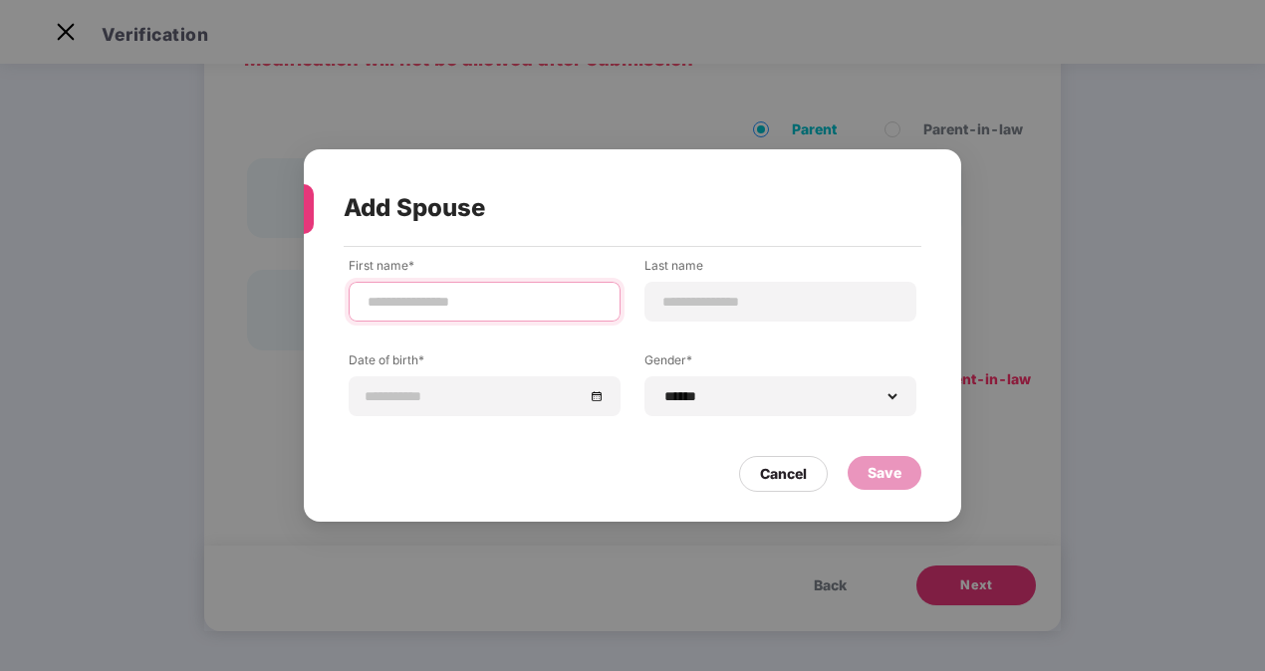
click at [526, 302] on input at bounding box center [485, 302] width 238 height 21
type input "******"
click at [699, 295] on input at bounding box center [780, 302] width 238 height 21
click at [464, 394] on input at bounding box center [475, 396] width 218 height 22
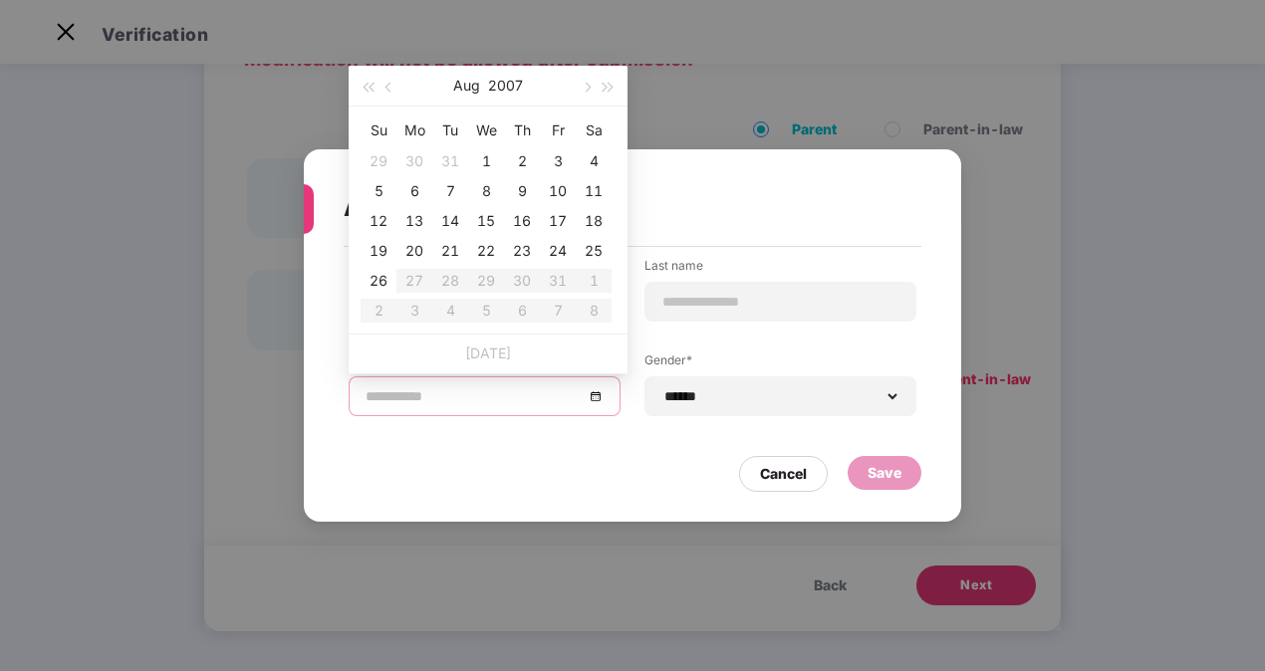
type input "**********"
click at [514, 84] on button "2007" at bounding box center [505, 86] width 35 height 40
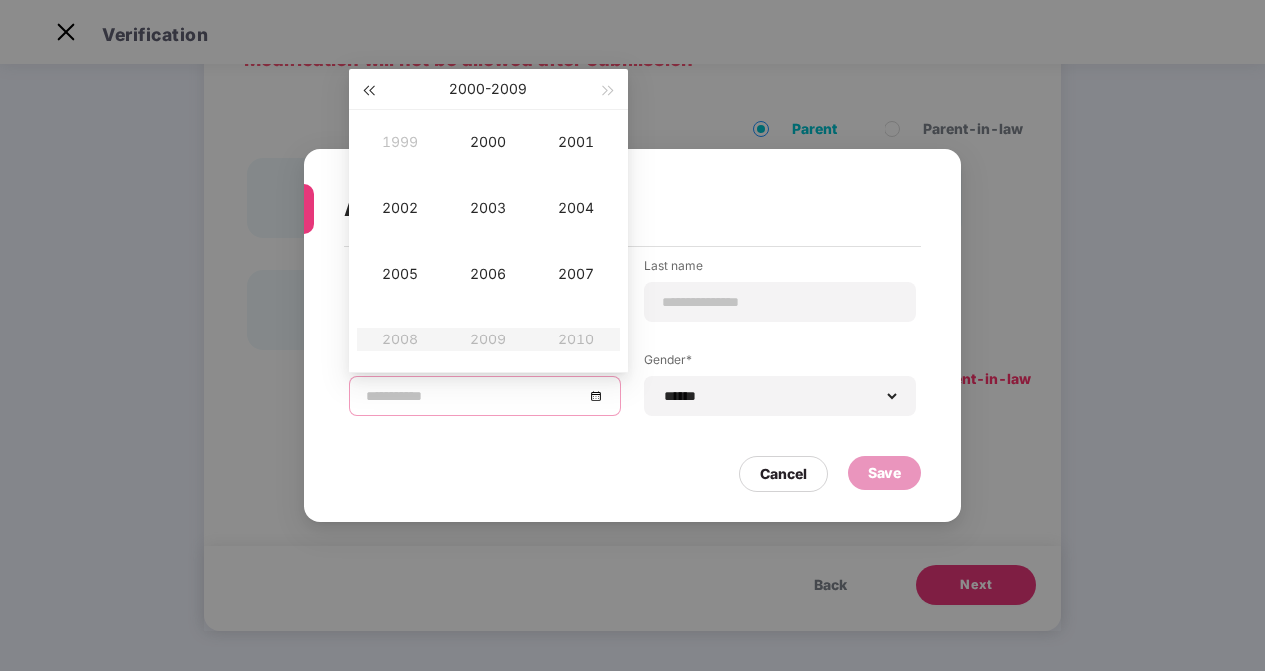
click at [373, 89] on span "button" at bounding box center [368, 91] width 10 height 10
type input "**********"
click at [508, 215] on div "1993" at bounding box center [488, 208] width 60 height 24
type input "**********"
click at [498, 273] on div "Aug" at bounding box center [488, 274] width 60 height 24
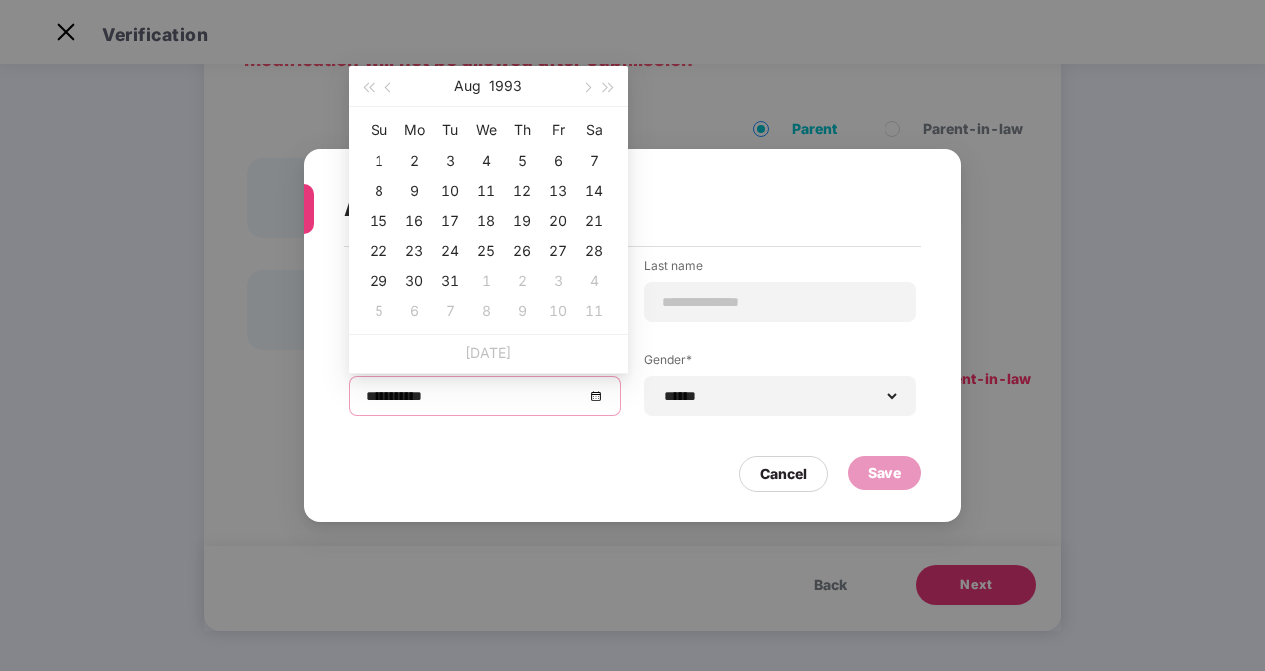
type input "**********"
click at [384, 159] on div "1" at bounding box center [379, 161] width 24 height 24
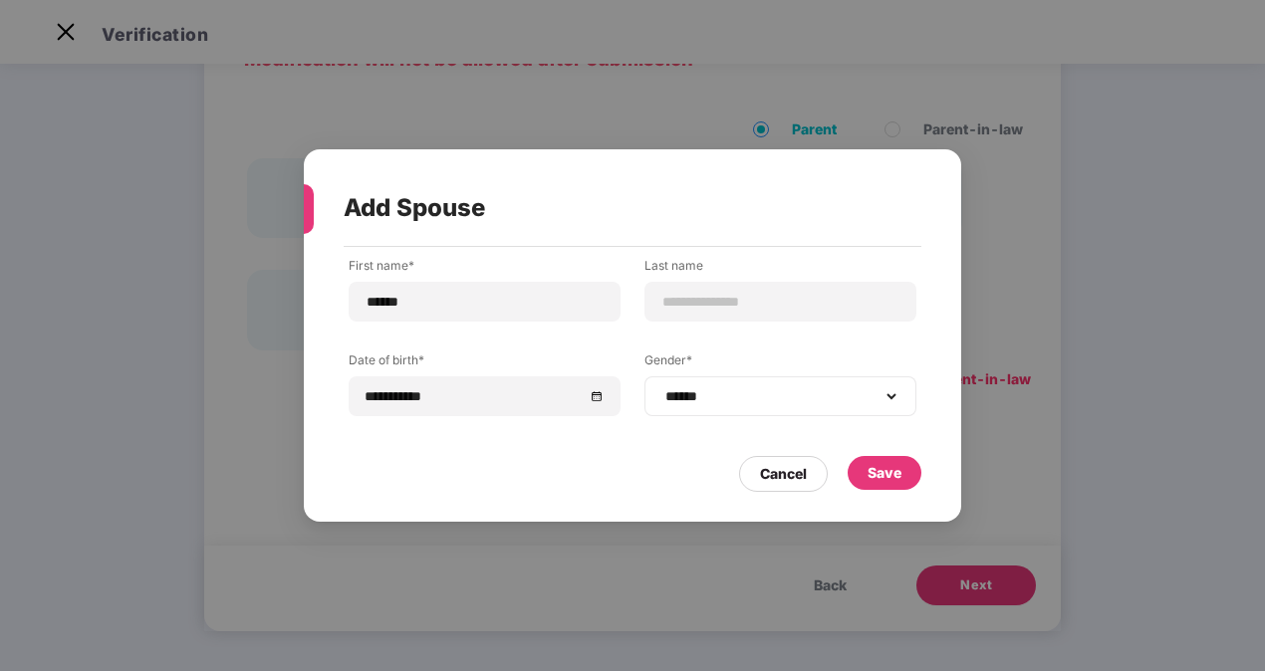
click at [721, 411] on div "**********" at bounding box center [780, 397] width 272 height 40
click at [724, 400] on select "**********" at bounding box center [780, 396] width 238 height 16
click at [661, 388] on select "**********" at bounding box center [780, 396] width 238 height 16
click at [896, 472] on div "Save" at bounding box center [885, 473] width 34 height 22
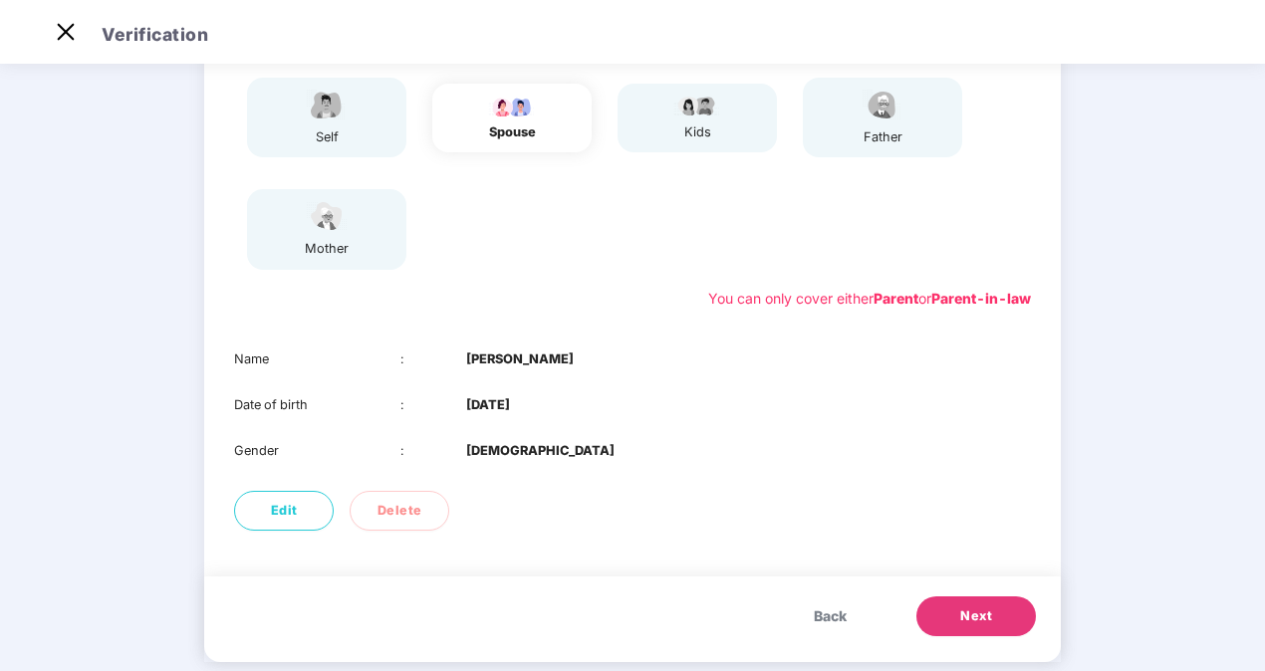
scroll to position [200, 0]
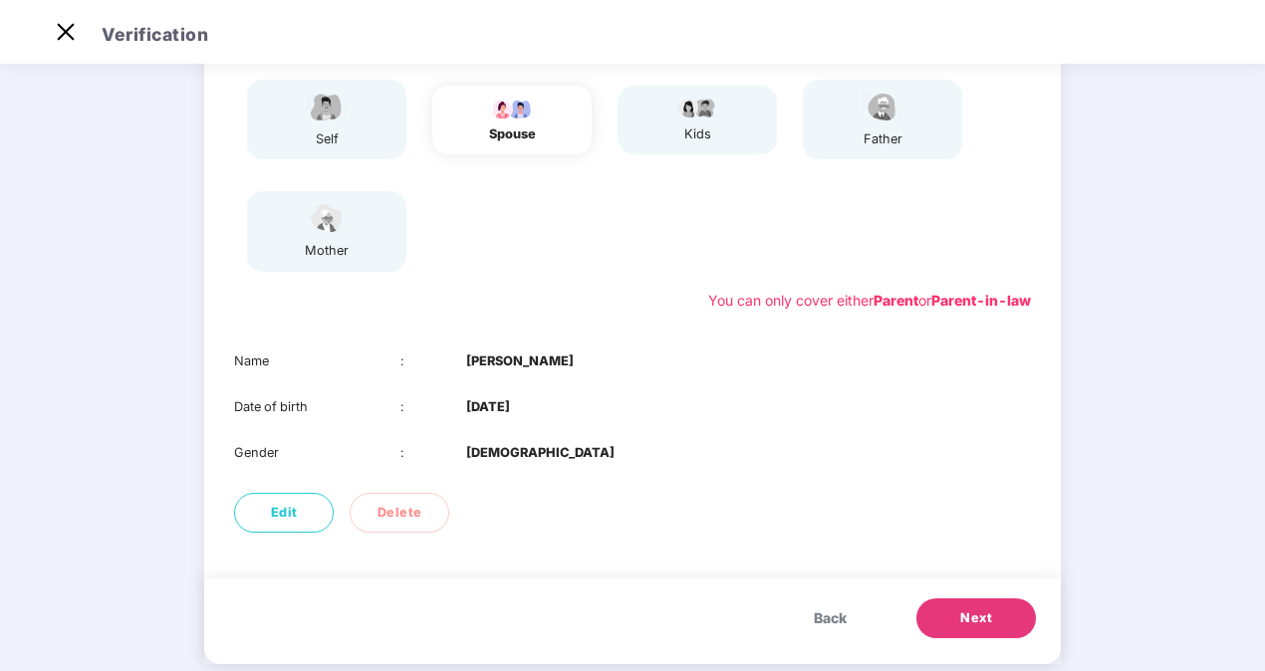
click at [958, 608] on button "Next" at bounding box center [976, 619] width 120 height 40
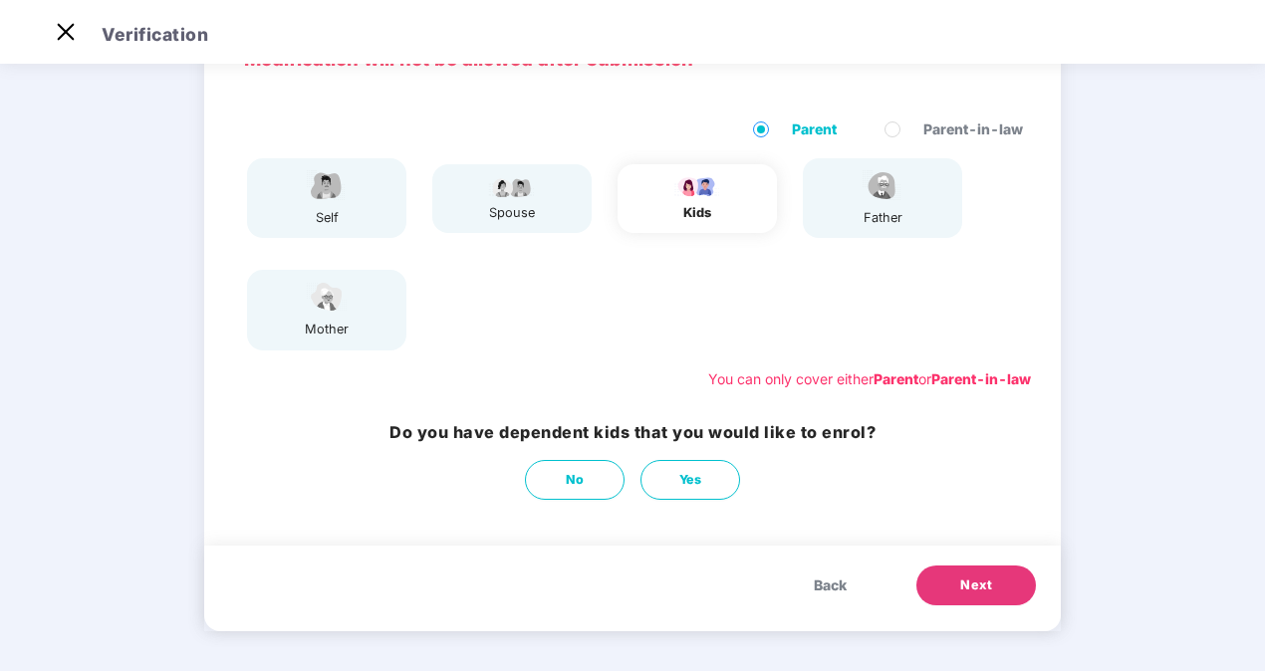
scroll to position [94, 0]
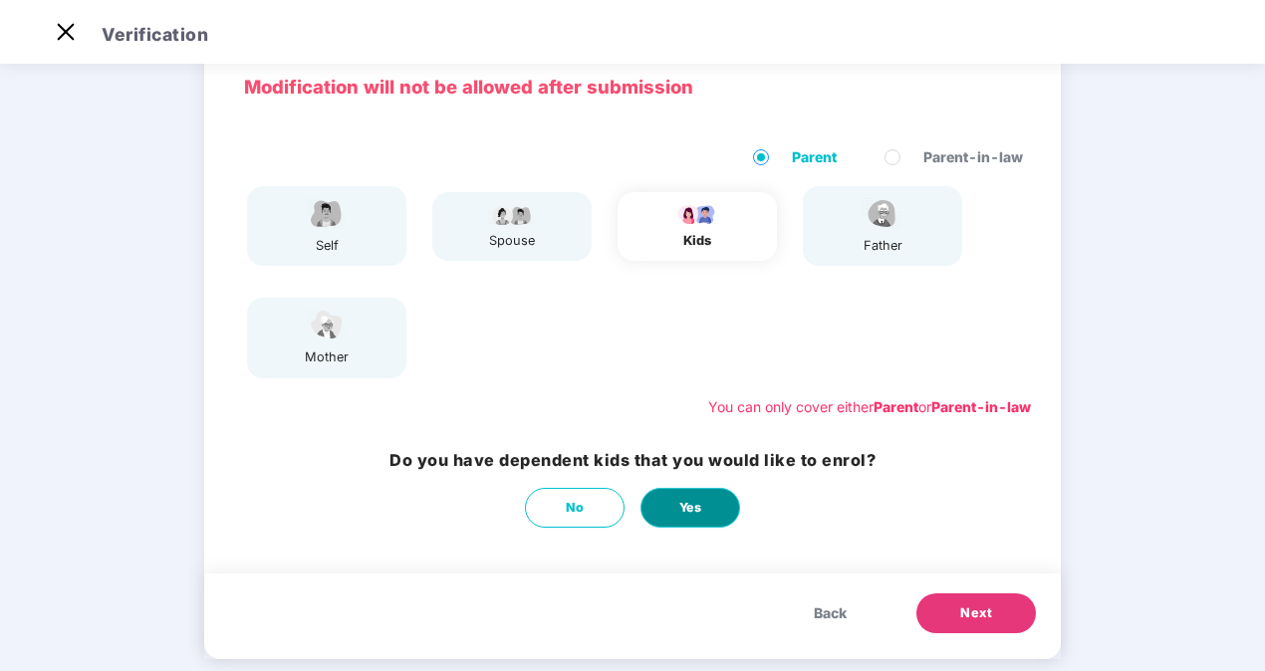
click at [667, 500] on button "Yes" at bounding box center [690, 508] width 100 height 40
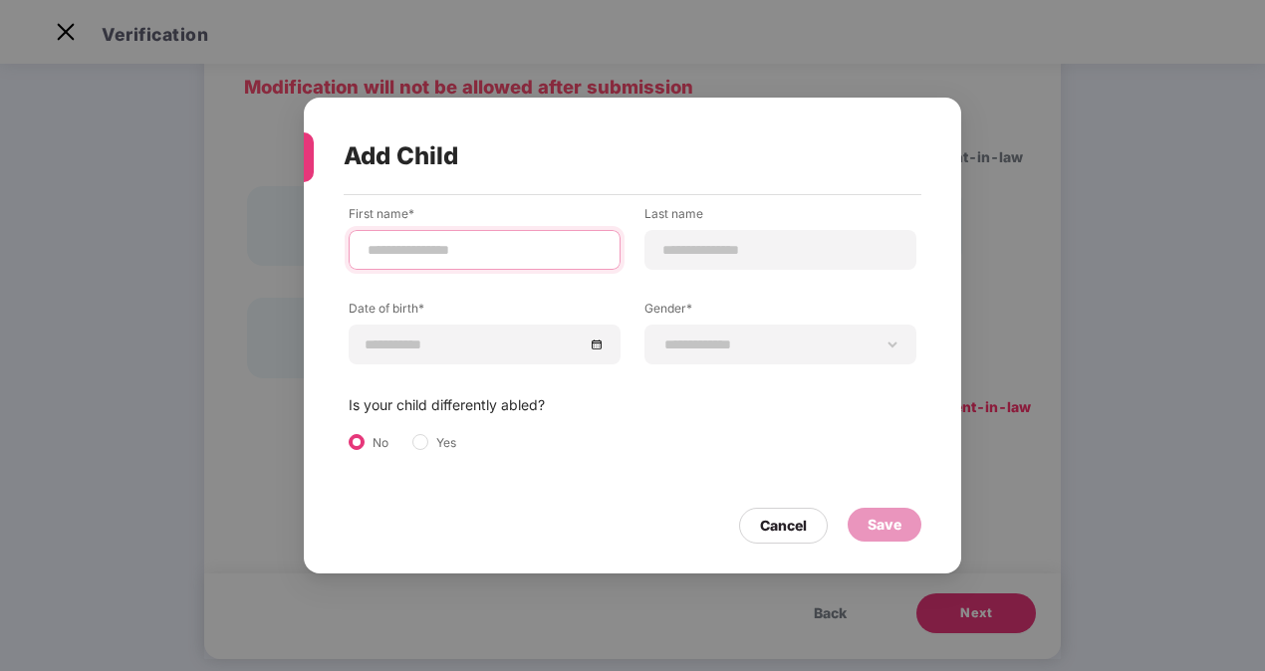
click at [484, 255] on input at bounding box center [485, 250] width 238 height 21
click at [480, 247] on input at bounding box center [485, 250] width 238 height 21
type input "*****"
click at [683, 337] on select "**********" at bounding box center [780, 345] width 238 height 16
select select "****"
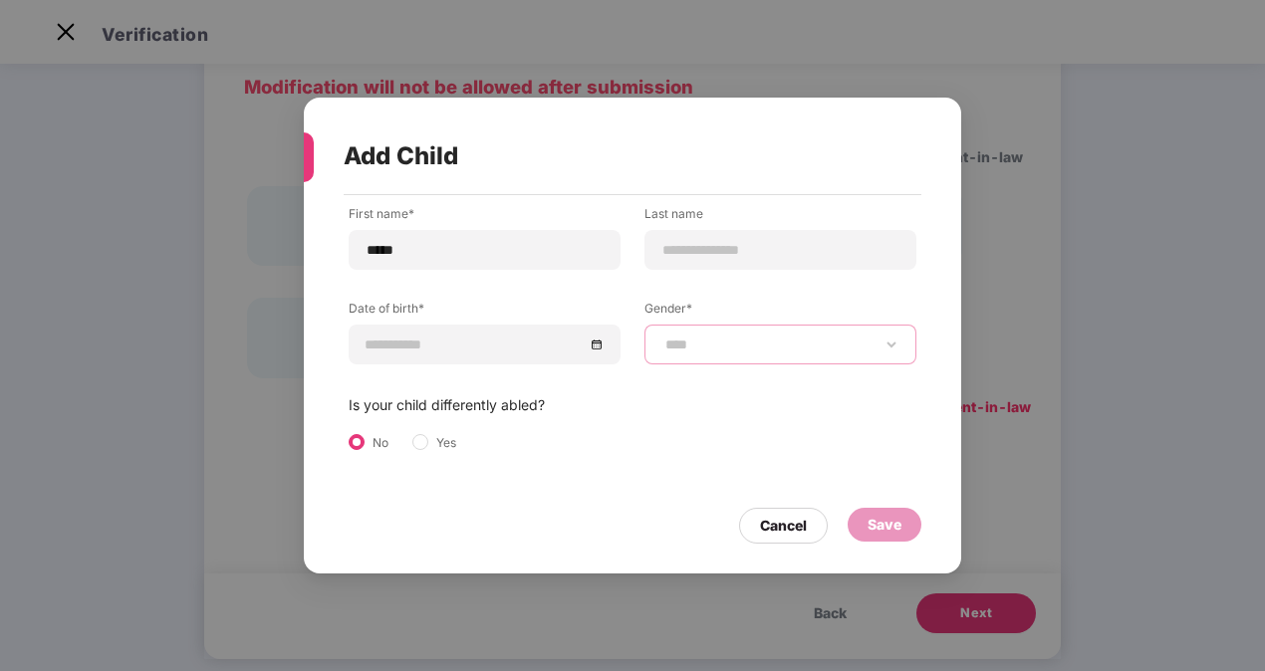
click at [661, 337] on select "**********" at bounding box center [780, 345] width 238 height 16
click at [807, 515] on div "Cancel" at bounding box center [783, 526] width 47 height 22
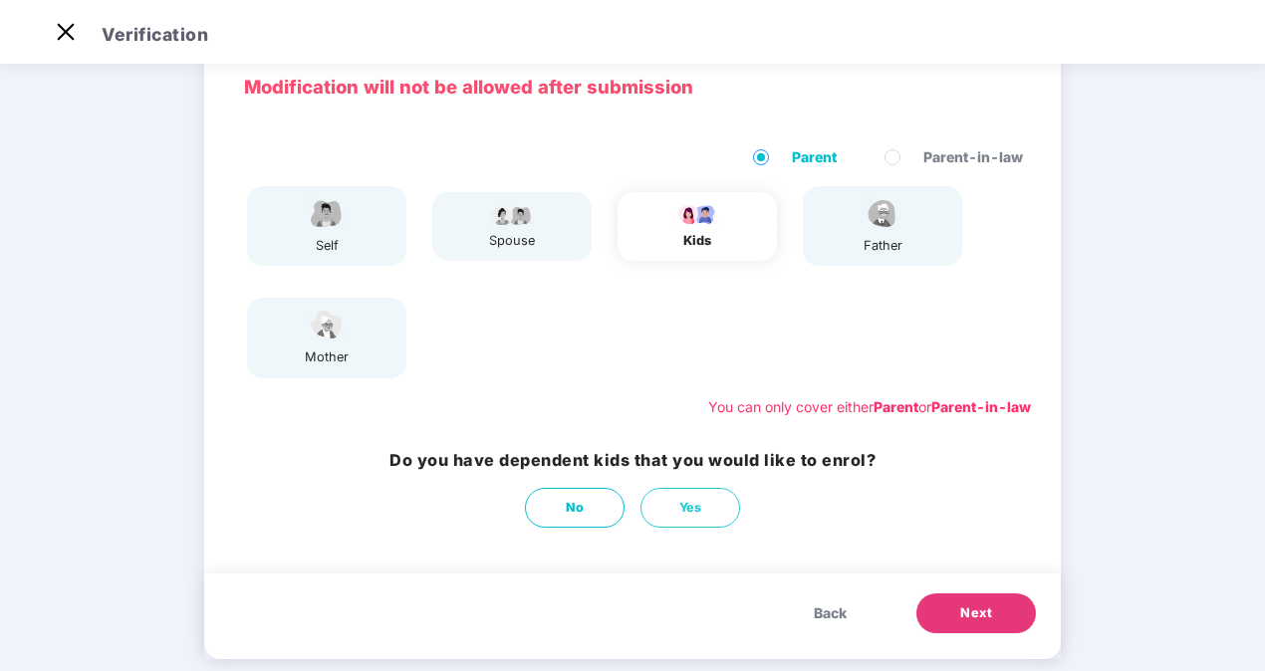
scroll to position [0, 0]
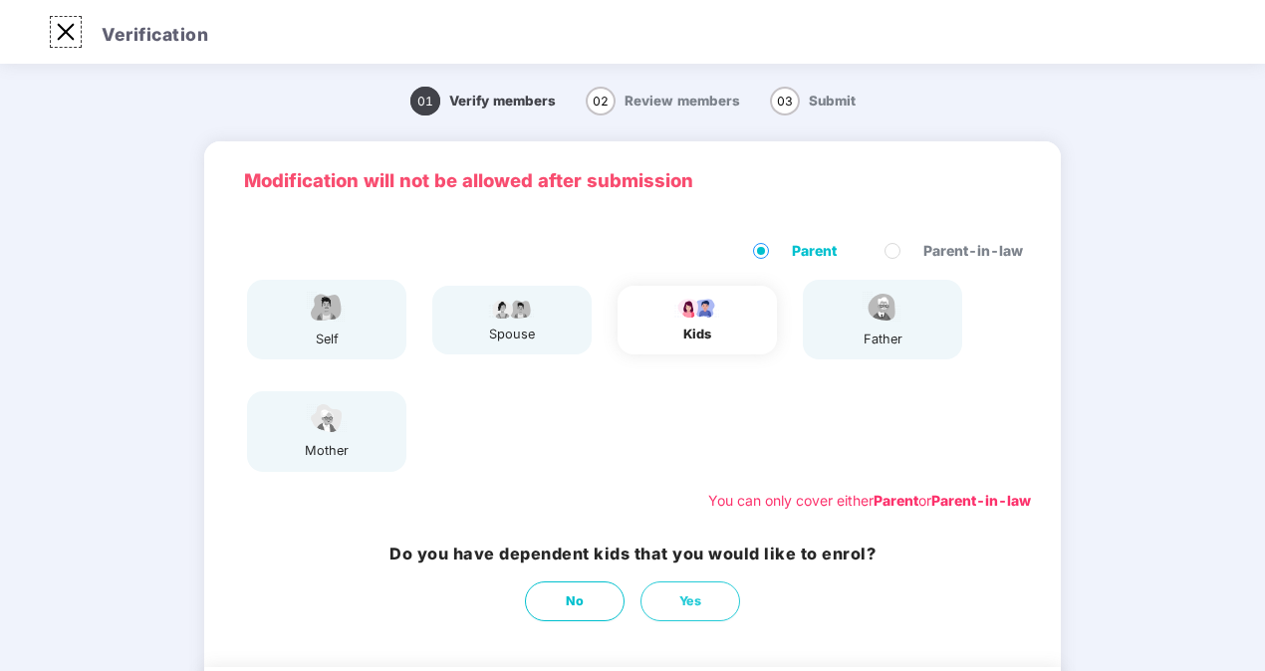
click at [67, 32] on img at bounding box center [66, 32] width 32 height 32
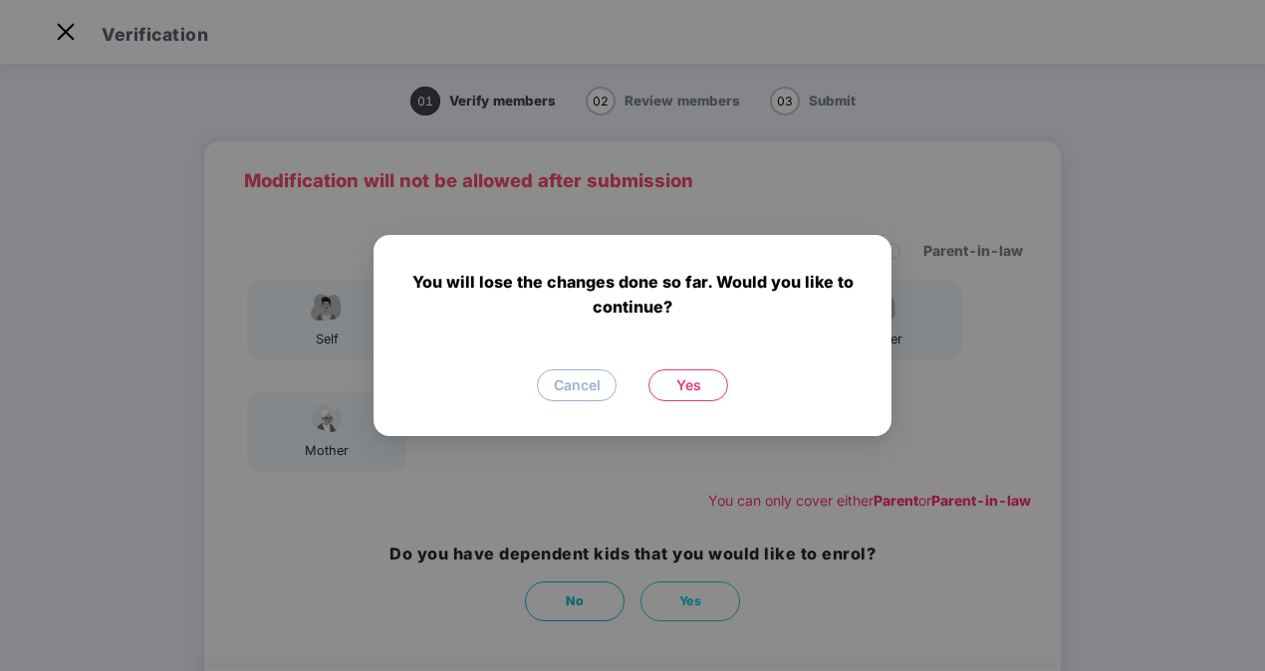
click at [699, 380] on span "Yes" at bounding box center [688, 386] width 25 height 22
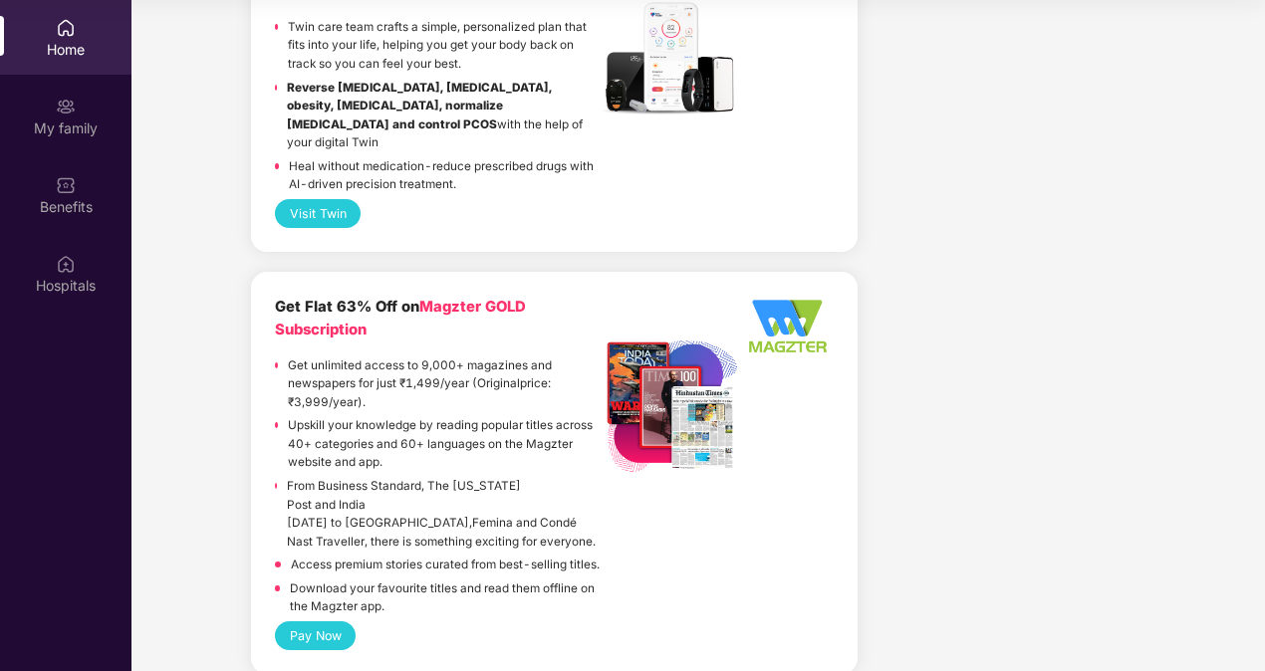
scroll to position [4877, 0]
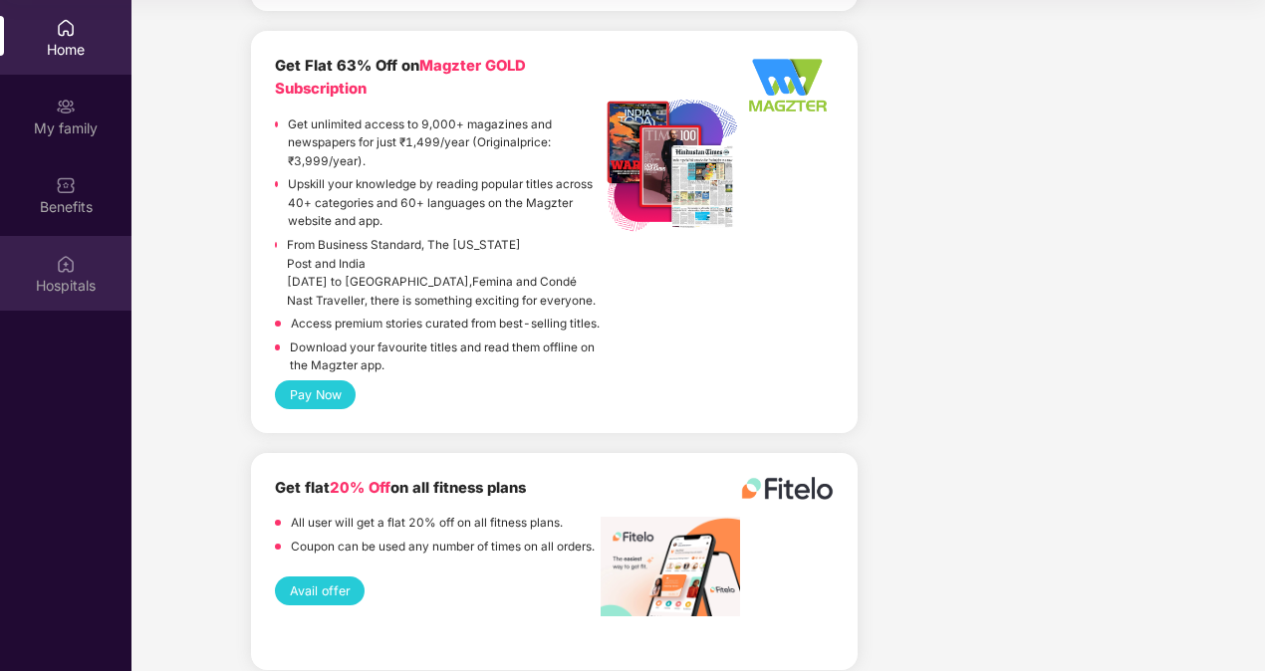
click at [55, 284] on div "Hospitals" at bounding box center [65, 286] width 131 height 20
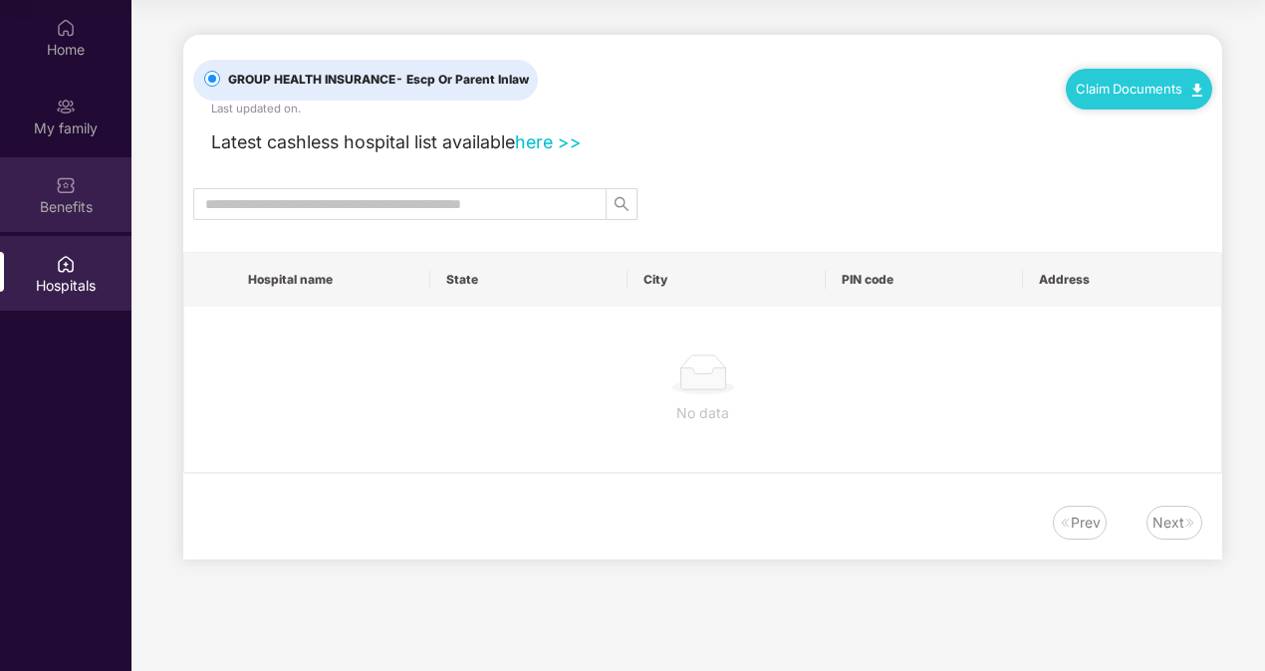
click at [67, 211] on div "Benefits" at bounding box center [65, 207] width 131 height 20
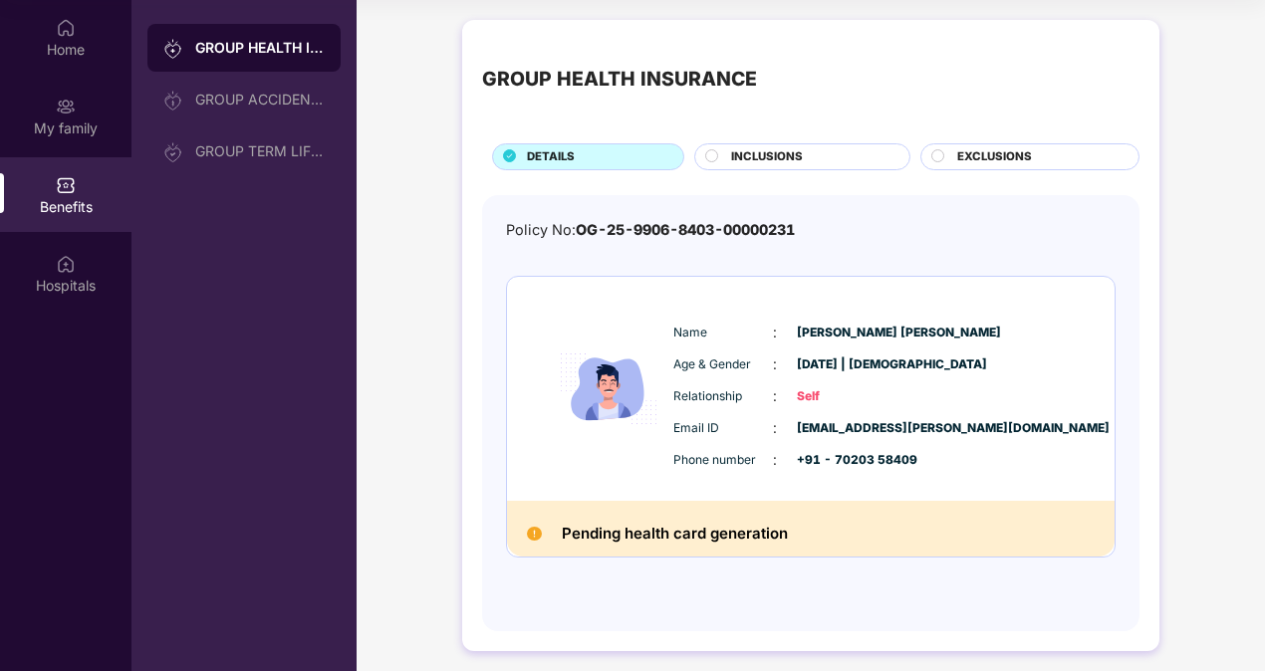
click at [792, 148] on span "INCLUSIONS" at bounding box center [767, 157] width 72 height 18
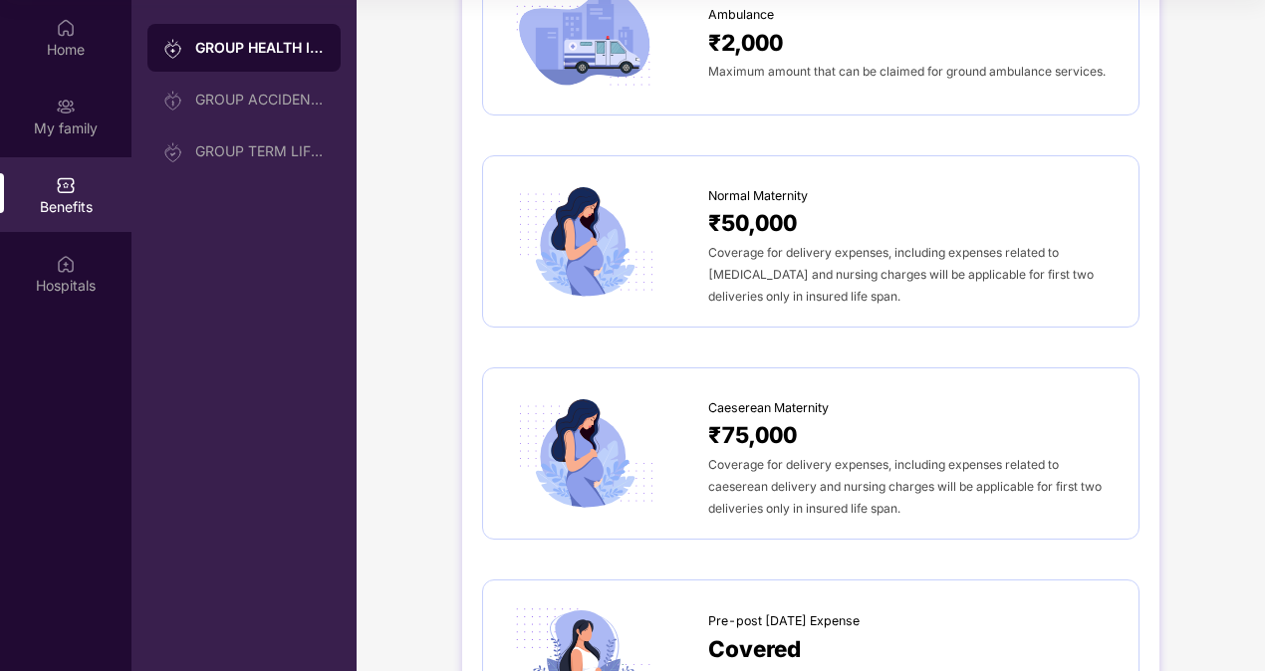
scroll to position [1735, 0]
drag, startPoint x: 749, startPoint y: 428, endPoint x: 726, endPoint y: 436, distance: 24.3
click at [726, 436] on span "₹75,000" at bounding box center [752, 433] width 89 height 35
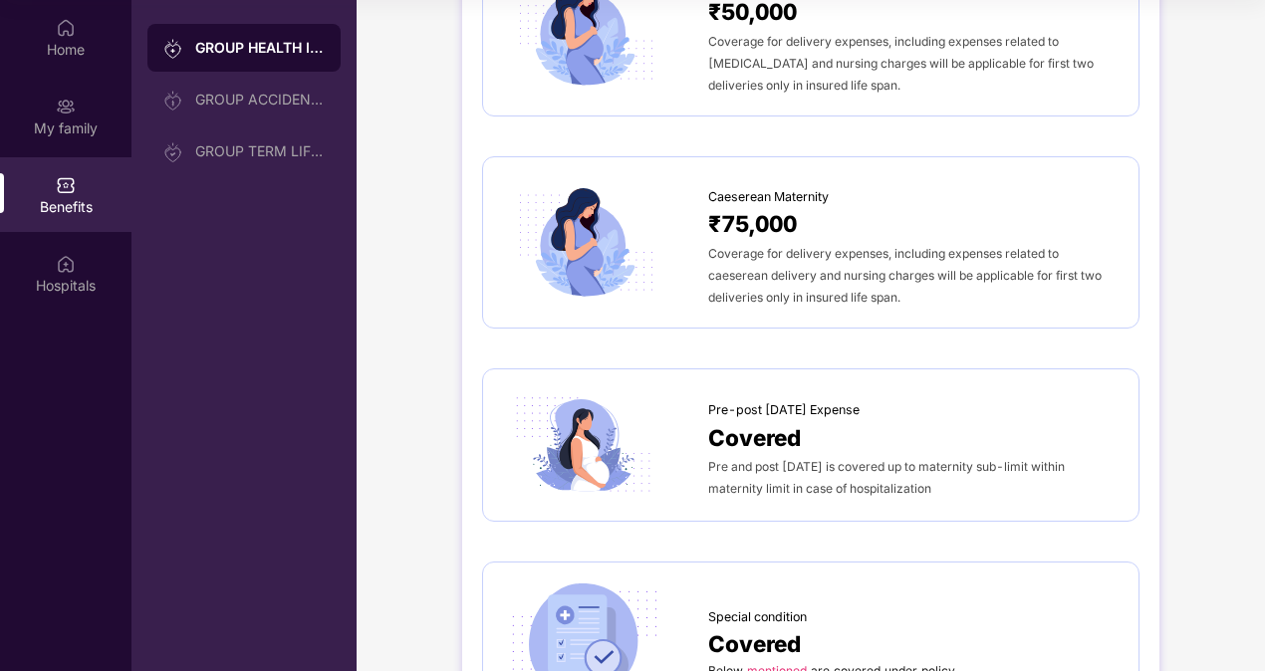
scroll to position [1946, 0]
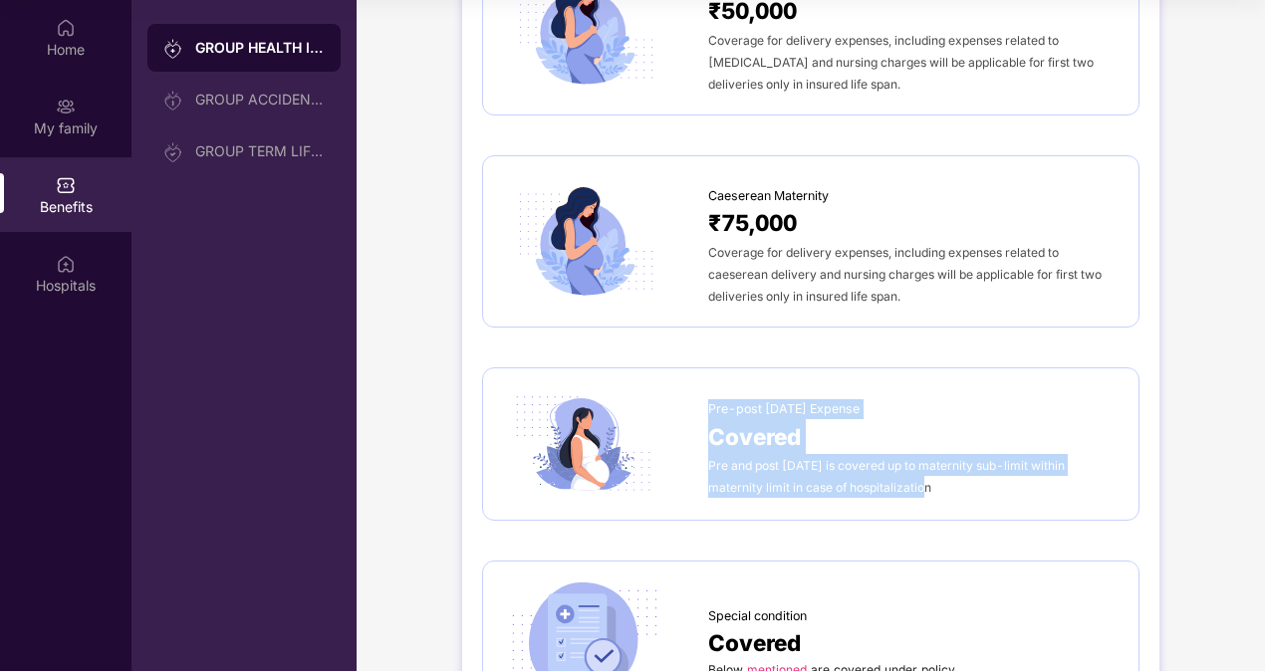
drag, startPoint x: 904, startPoint y: 476, endPoint x: 706, endPoint y: 397, distance: 213.3
click at [708, 397] on div "Pre-post [DATE] Expense Covered Pre and post [DATE] is covered up to maternity …" at bounding box center [913, 443] width 410 height 109
drag, startPoint x: 706, startPoint y: 397, endPoint x: 884, endPoint y: 465, distance: 190.7
click at [884, 465] on span "Pre and post [DATE] is covered up to maternity sub-limit within maternity limit…" at bounding box center [886, 476] width 357 height 37
click at [856, 473] on span "Pre and post [DATE] is covered up to maternity sub-limit within maternity limit…" at bounding box center [886, 476] width 357 height 37
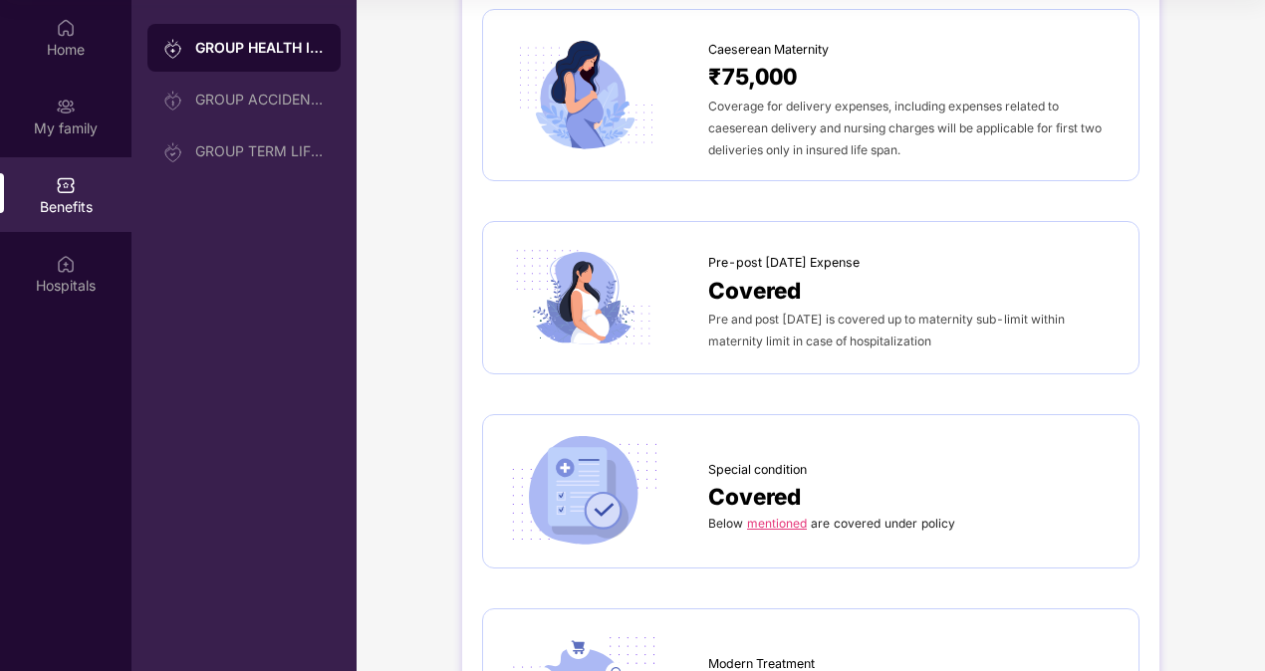
scroll to position [2084, 0]
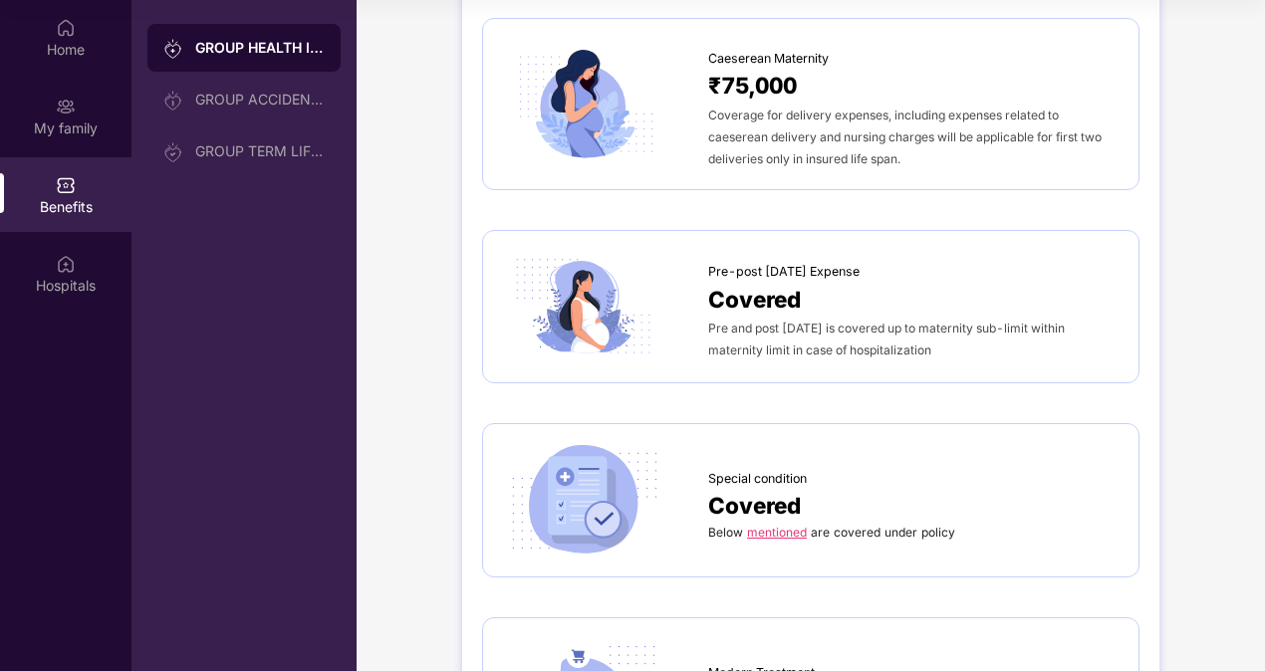
click at [760, 269] on span "Pre-post [DATE] Expense" at bounding box center [783, 272] width 151 height 20
drag, startPoint x: 843, startPoint y: 269, endPoint x: 713, endPoint y: 260, distance: 129.8
click at [713, 262] on span "Pre-post [DATE] Expense" at bounding box center [783, 272] width 151 height 20
drag, startPoint x: 713, startPoint y: 260, endPoint x: 830, endPoint y: 291, distance: 120.6
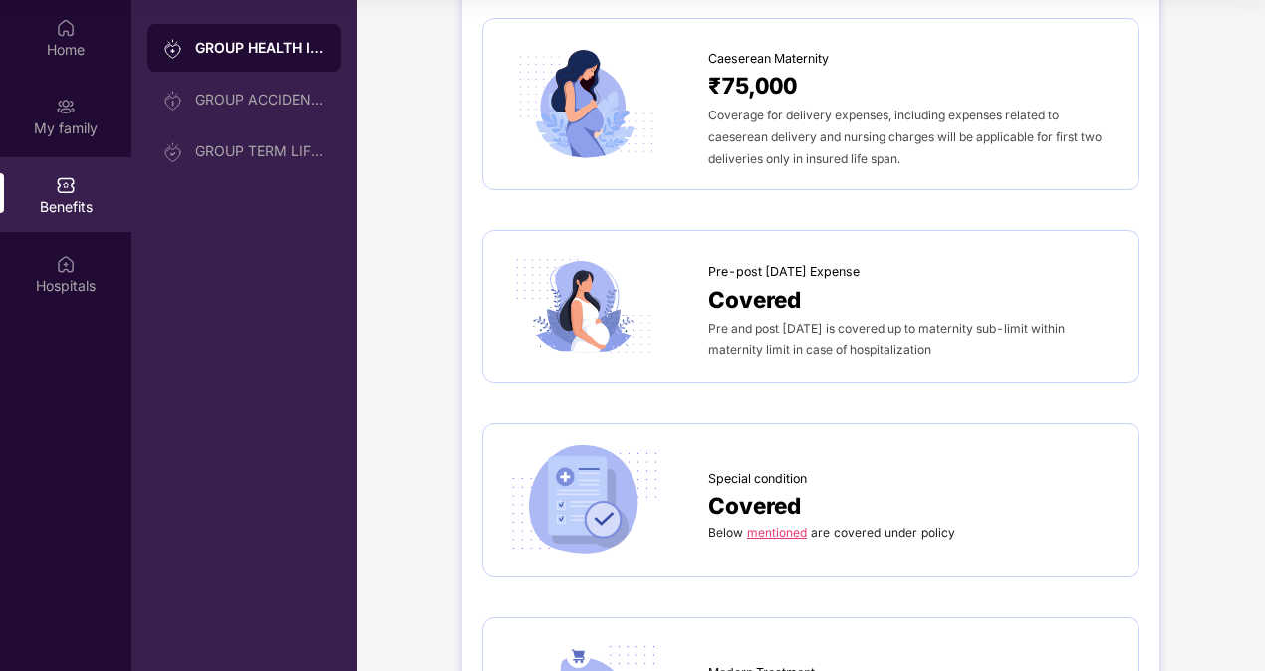
click at [830, 291] on div "Covered" at bounding box center [913, 299] width 410 height 35
drag, startPoint x: 853, startPoint y: 267, endPoint x: 707, endPoint y: 268, distance: 145.4
click at [708, 268] on div "Pre-post [DATE] Expense" at bounding box center [913, 267] width 410 height 30
copy span "Pre-post [DATE] Expense"
